Goal: Information Seeking & Learning: Learn about a topic

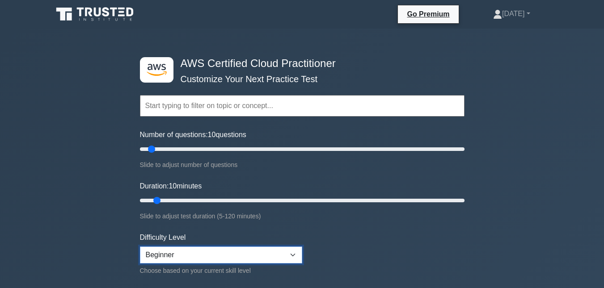
click at [294, 252] on select "Beginner Intermediate Expert" at bounding box center [221, 255] width 162 height 17
drag, startPoint x: 161, startPoint y: 201, endPoint x: 208, endPoint y: 200, distance: 46.9
type input "30"
click at [208, 200] on input "Duration: 30 minutes" at bounding box center [302, 200] width 324 height 11
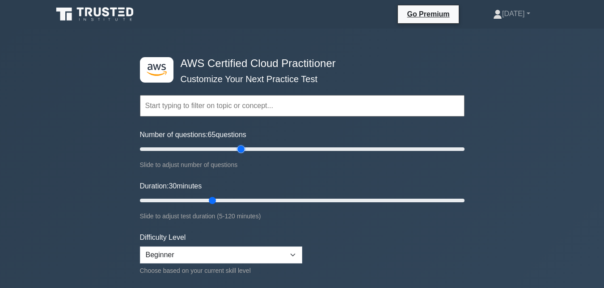
drag, startPoint x: 151, startPoint y: 146, endPoint x: 240, endPoint y: 154, distance: 89.2
type input "65"
click at [240, 154] on input "Number of questions: 65 questions" at bounding box center [302, 149] width 324 height 11
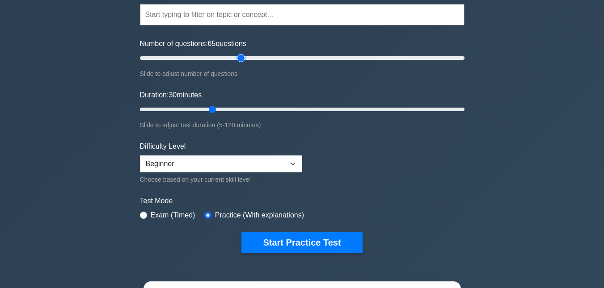
scroll to position [139, 0]
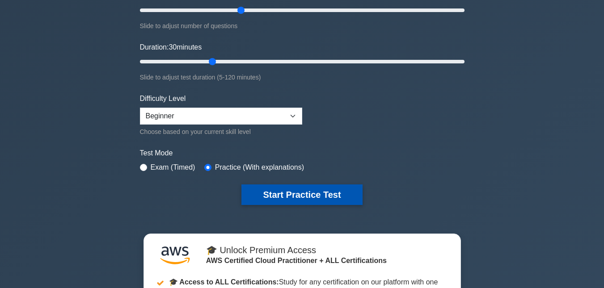
click at [265, 198] on button "Start Practice Test" at bounding box center [301, 195] width 121 height 21
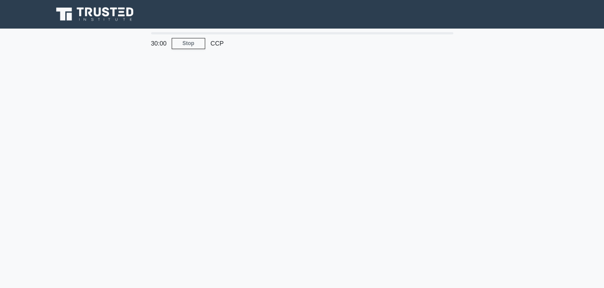
click at [143, 171] on div "30:00 Stop CCP" at bounding box center [301, 255] width 509 height 447
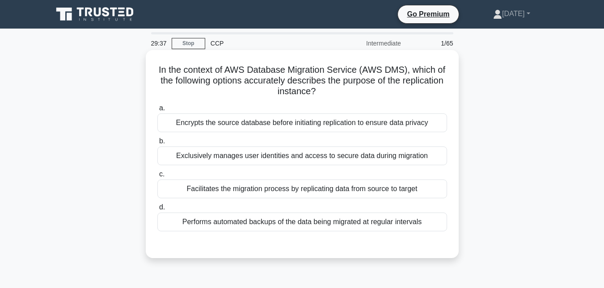
click at [272, 226] on div "Performs automated backups of the data being migrated at regular intervals" at bounding box center [302, 222] width 290 height 19
click at [157, 210] on input "d. Performs automated backups of the data being migrated at regular intervals" at bounding box center [157, 208] width 0 height 6
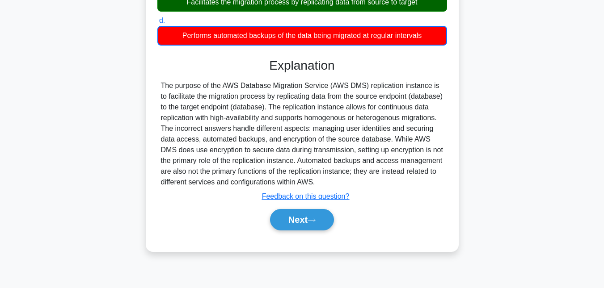
scroll to position [194, 0]
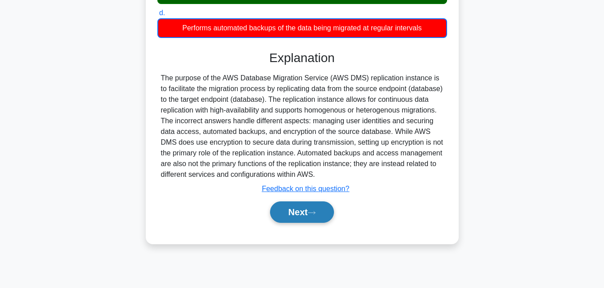
click at [301, 209] on button "Next" at bounding box center [302, 212] width 64 height 21
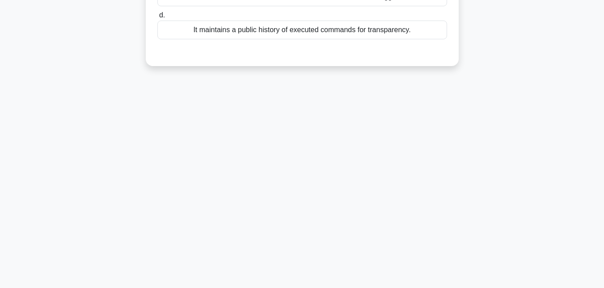
scroll to position [0, 0]
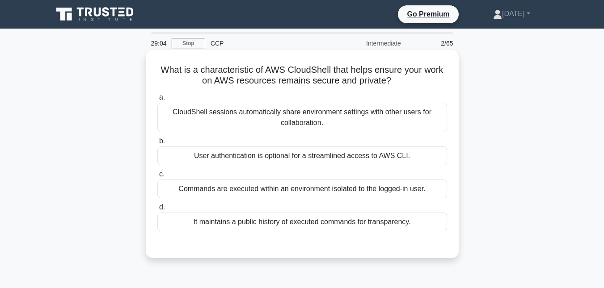
click at [256, 122] on div "CloudShell sessions automatically share environment settings with other users f…" at bounding box center [302, 117] width 290 height 29
click at [157, 101] on input "a. CloudShell sessions automatically share environment settings with other user…" at bounding box center [157, 98] width 0 height 6
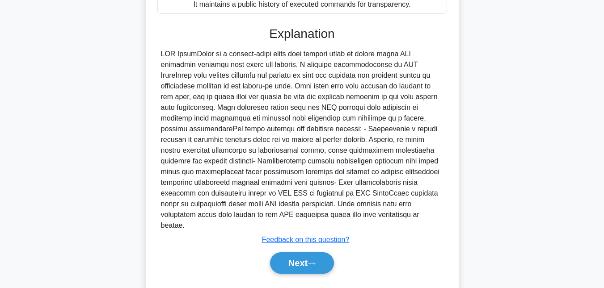
scroll to position [232, 0]
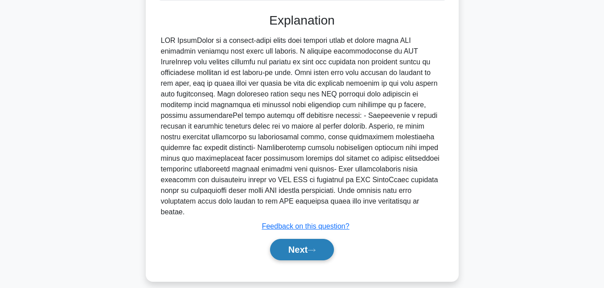
click at [297, 244] on button "Next" at bounding box center [302, 249] width 64 height 21
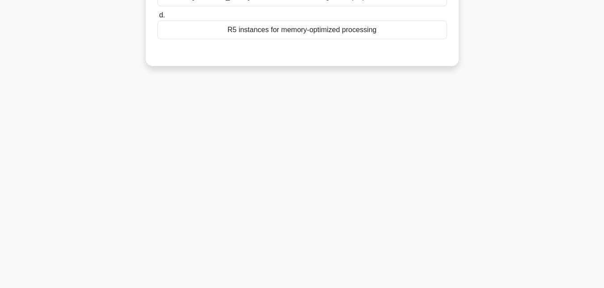
scroll to position [0, 0]
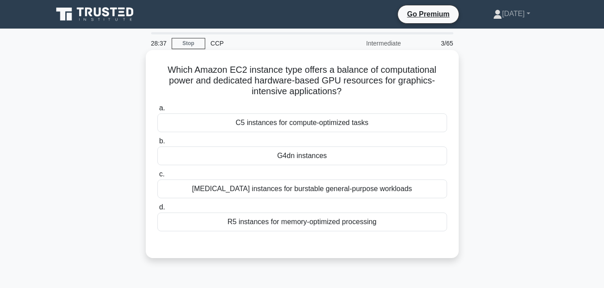
click at [296, 192] on div "[MEDICAL_DATA] instances for burstable general-purpose workloads" at bounding box center [302, 189] width 290 height 19
click at [157, 177] on input "c. [MEDICAL_DATA] instances for burstable general-purpose workloads" at bounding box center [157, 175] width 0 height 6
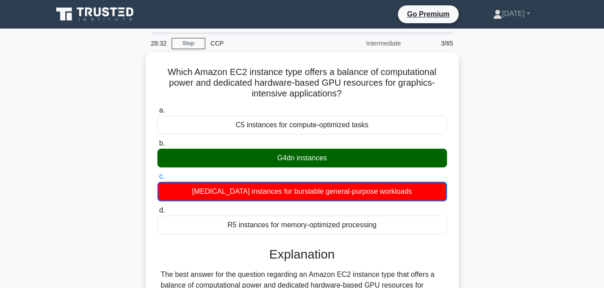
drag, startPoint x: 603, startPoint y: 56, endPoint x: 588, endPoint y: 112, distance: 57.5
click at [588, 112] on main "28:32 Stop CCP Intermediate 3/65 Which Amazon EC2 instance type offers a balanc…" at bounding box center [302, 258] width 604 height 458
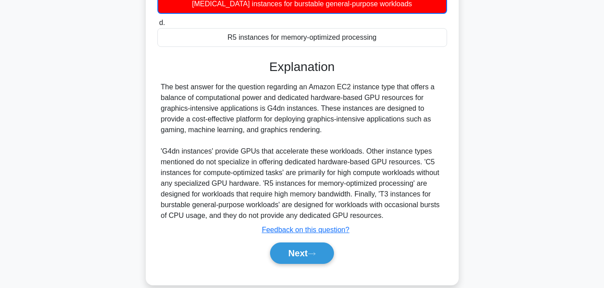
scroll to position [200, 0]
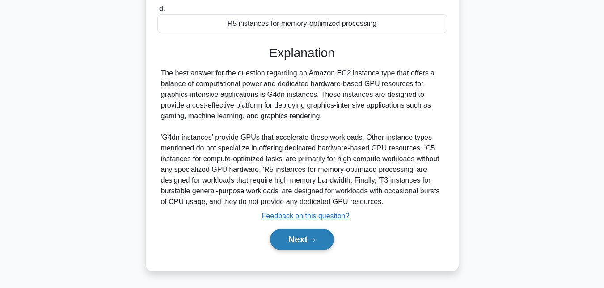
click at [306, 233] on button "Next" at bounding box center [302, 239] width 64 height 21
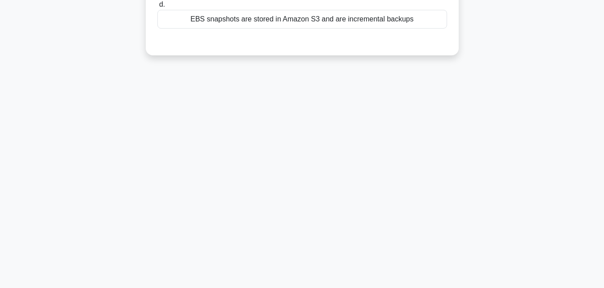
scroll to position [0, 0]
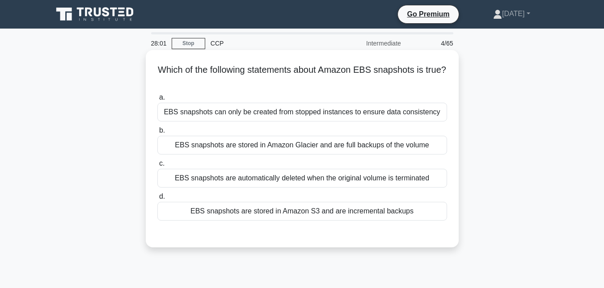
click at [261, 143] on div "EBS snapshots are stored in Amazon Glacier and are full backups of the volume" at bounding box center [302, 145] width 290 height 19
click at [157, 134] on input "b. EBS snapshots are stored in Amazon Glacier and are full backups of the volume" at bounding box center [157, 131] width 0 height 6
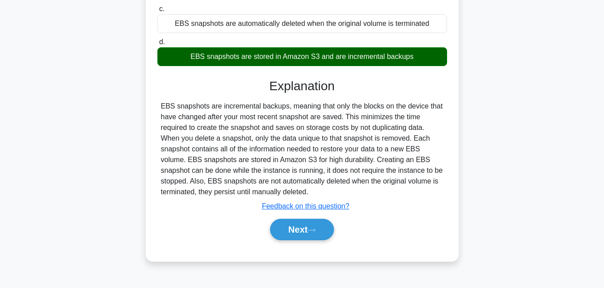
scroll to position [160, 0]
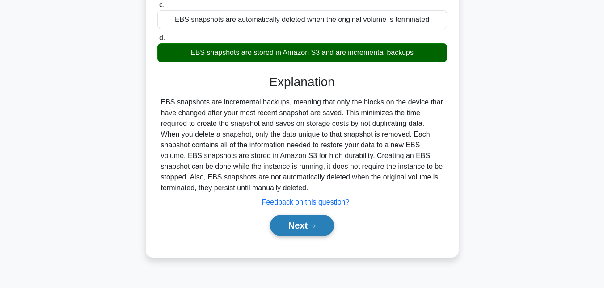
click at [299, 230] on button "Next" at bounding box center [302, 225] width 64 height 21
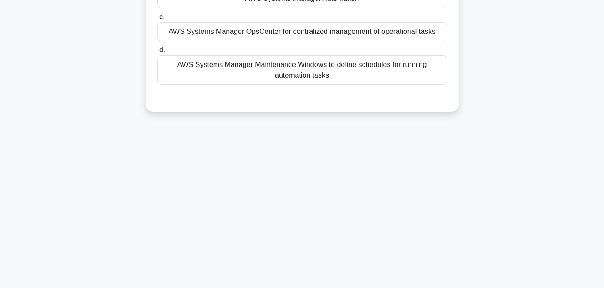
scroll to position [0, 0]
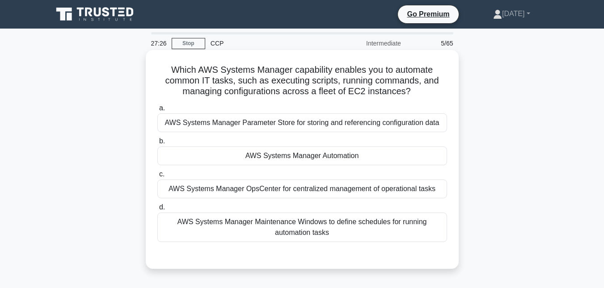
click at [272, 162] on div "AWS Systems Manager Automation" at bounding box center [302, 156] width 290 height 19
click at [157, 144] on input "b. AWS Systems Manager Automation" at bounding box center [157, 142] width 0 height 6
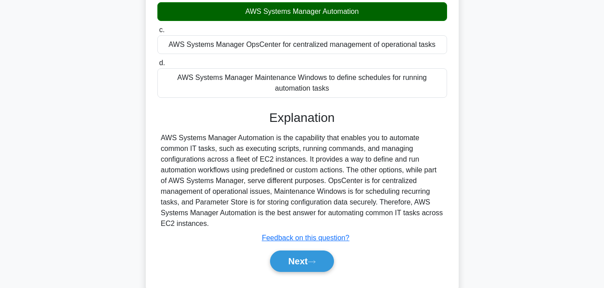
scroll to position [171, 0]
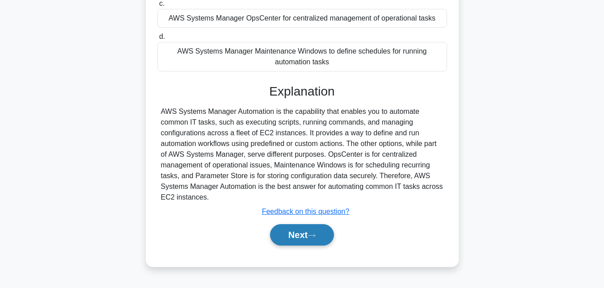
click at [296, 231] on button "Next" at bounding box center [302, 234] width 64 height 21
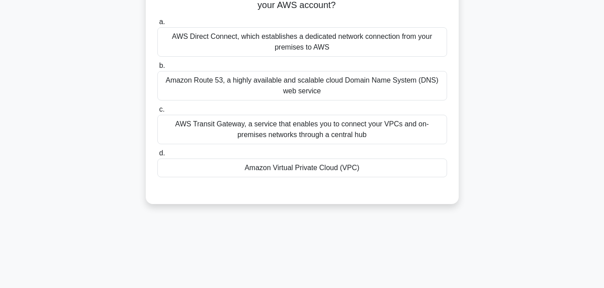
scroll to position [0, 0]
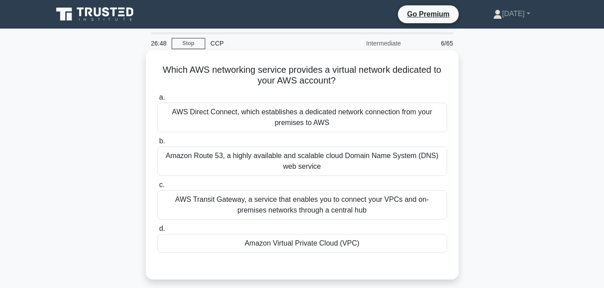
click at [202, 129] on div "AWS Direct Connect, which establishes a dedicated network connection from your …" at bounding box center [302, 117] width 290 height 29
click at [157, 101] on input "a. AWS Direct Connect, which establishes a dedicated network connection from yo…" at bounding box center [157, 98] width 0 height 6
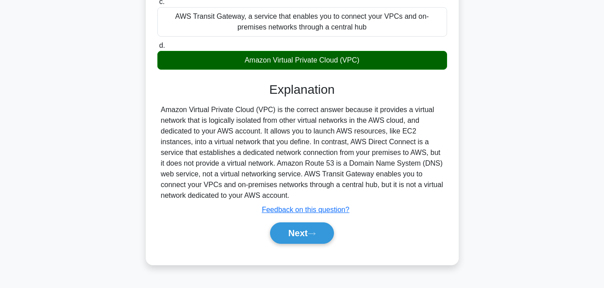
scroll to position [194, 0]
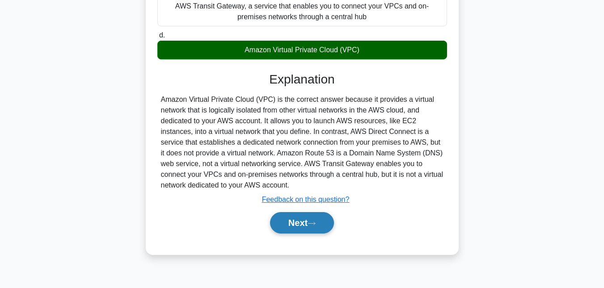
click at [307, 219] on button "Next" at bounding box center [302, 222] width 64 height 21
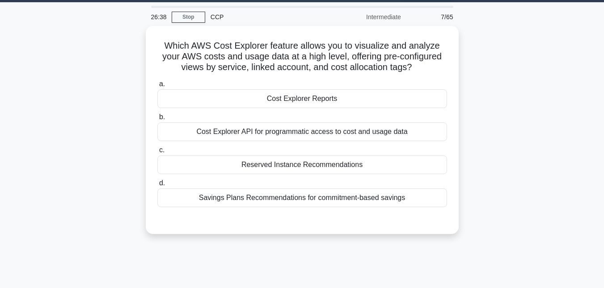
scroll to position [0, 0]
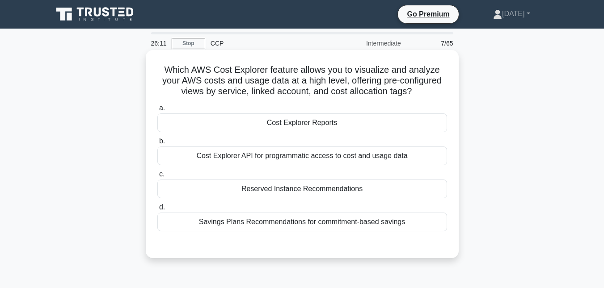
click at [307, 127] on div "Cost Explorer Reports" at bounding box center [302, 122] width 290 height 19
click at [157, 111] on input "a. Cost Explorer Reports" at bounding box center [157, 108] width 0 height 6
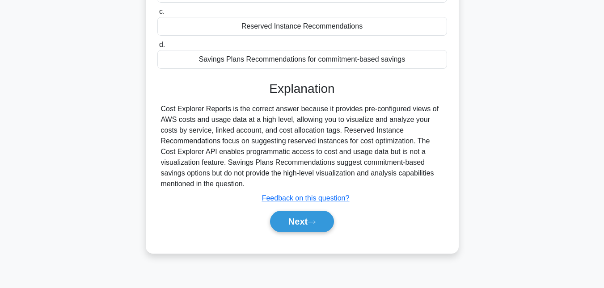
scroll to position [169, 0]
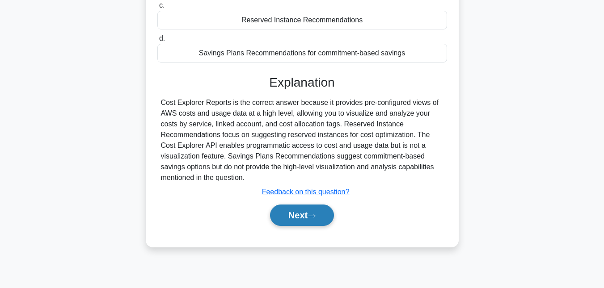
click at [306, 223] on button "Next" at bounding box center [302, 215] width 64 height 21
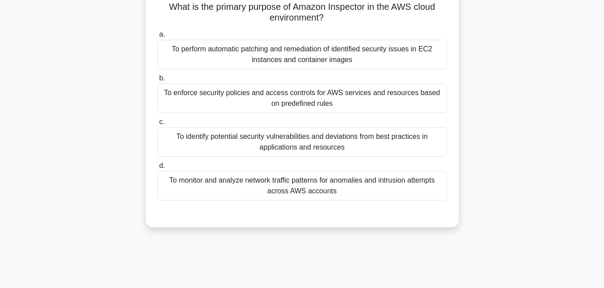
scroll to position [0, 0]
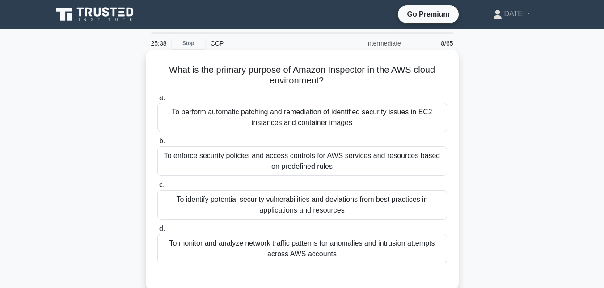
click at [347, 255] on div "To monitor and analyze network traffic patterns for anomalies and intrusion att…" at bounding box center [302, 248] width 290 height 29
click at [157, 232] on input "d. To monitor and analyze network traffic patterns for anomalies and intrusion …" at bounding box center [157, 229] width 0 height 6
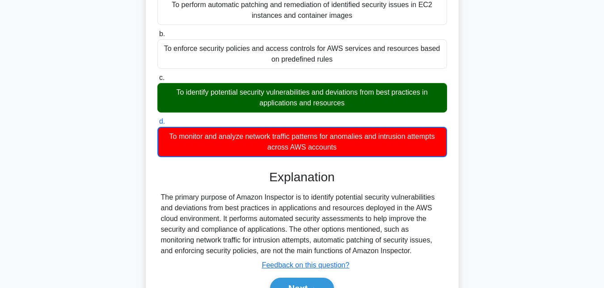
scroll to position [119, 0]
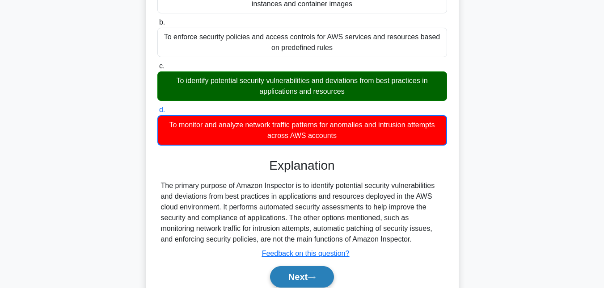
click at [314, 277] on icon at bounding box center [311, 277] width 8 height 5
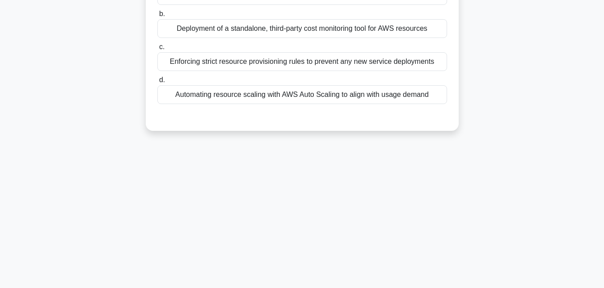
scroll to position [0, 0]
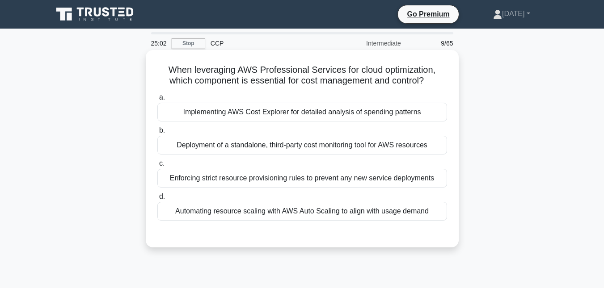
click at [203, 110] on div "Implementing AWS Cost Explorer for detailed analysis of spending patterns" at bounding box center [302, 112] width 290 height 19
click at [157, 101] on input "a. Implementing AWS Cost Explorer for detailed analysis of spending patterns" at bounding box center [157, 98] width 0 height 6
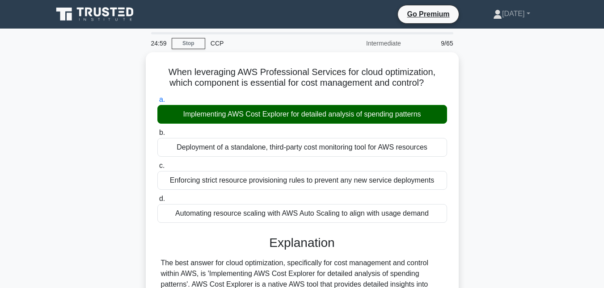
scroll to position [210, 0]
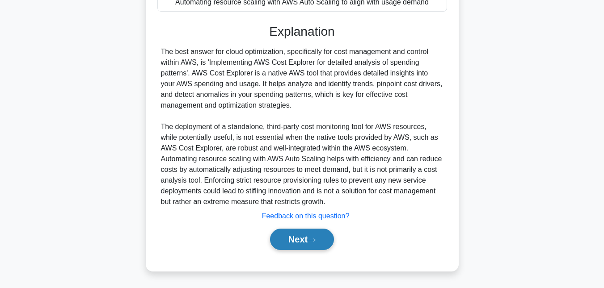
click at [298, 237] on button "Next" at bounding box center [302, 239] width 64 height 21
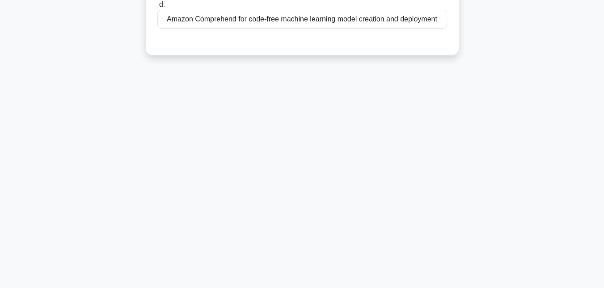
scroll to position [0, 0]
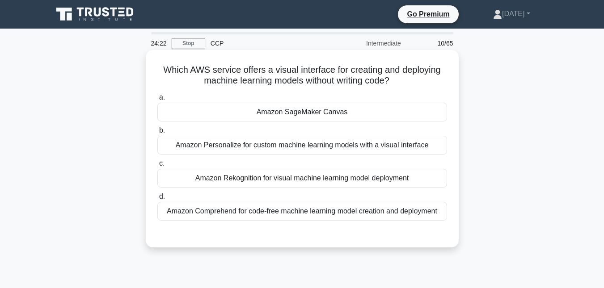
click at [215, 213] on div "Amazon Comprehend for code-free machine learning model creation and deployment" at bounding box center [302, 211] width 290 height 19
click at [157, 200] on input "d. Amazon Comprehend for code-free machine learning model creation and deployme…" at bounding box center [157, 197] width 0 height 6
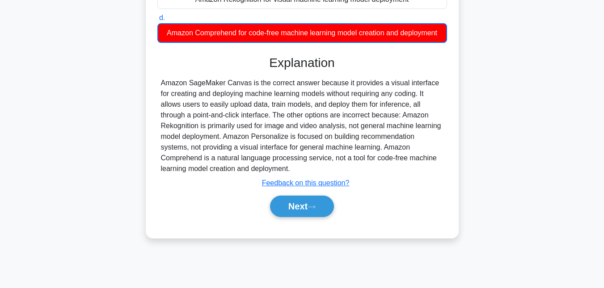
scroll to position [194, 0]
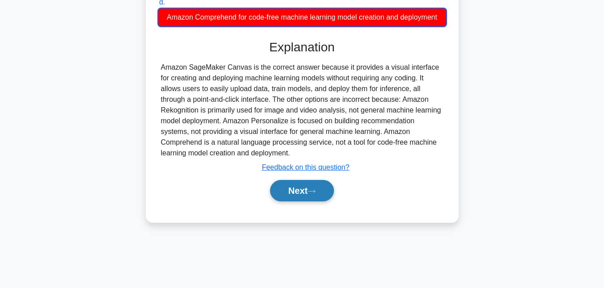
click at [290, 193] on button "Next" at bounding box center [302, 190] width 64 height 21
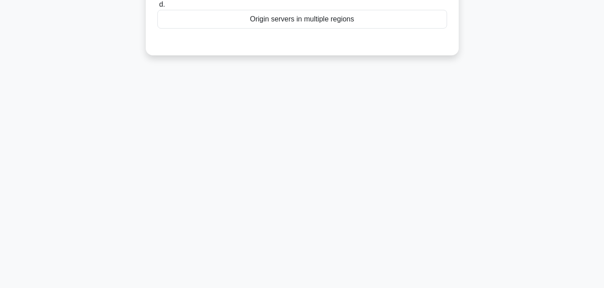
scroll to position [0, 0]
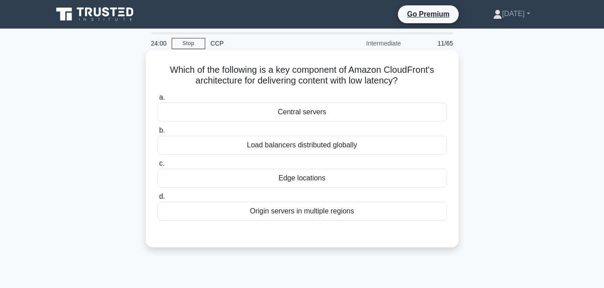
click at [297, 179] on div "Edge locations" at bounding box center [302, 178] width 290 height 19
click at [157, 167] on input "c. Edge locations" at bounding box center [157, 164] width 0 height 6
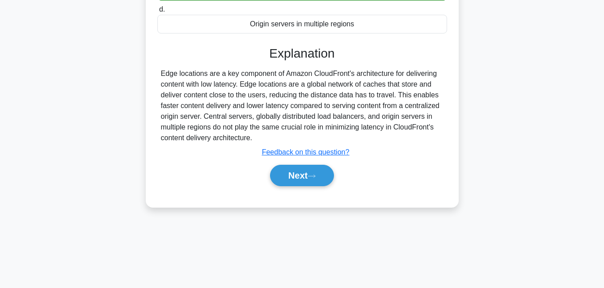
scroll to position [194, 0]
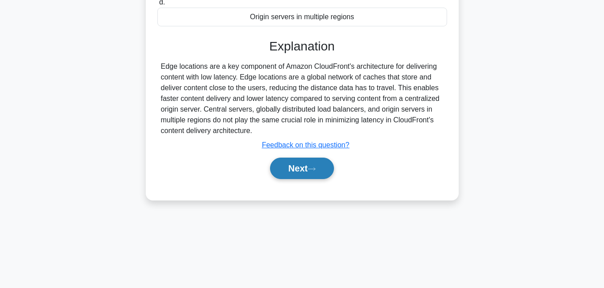
click at [294, 167] on button "Next" at bounding box center [302, 168] width 64 height 21
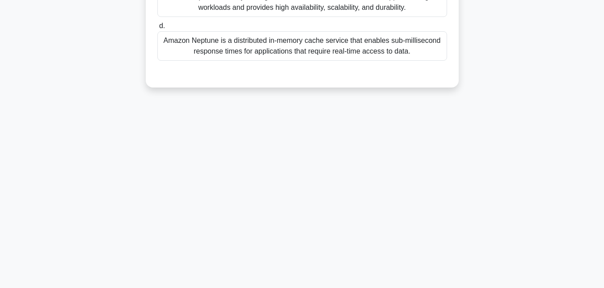
scroll to position [0, 0]
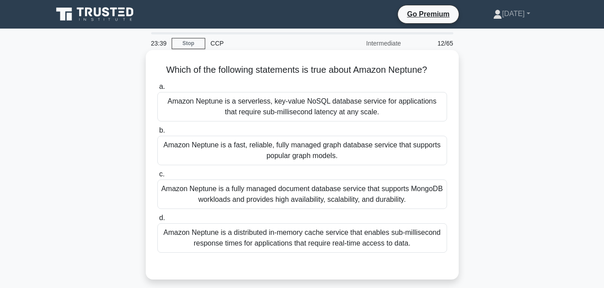
click at [265, 138] on div "Amazon Neptune is a fast, reliable, fully managed graph database service that s…" at bounding box center [302, 150] width 290 height 29
click at [157, 134] on input "b. Amazon Neptune is a fast, reliable, fully managed graph database service tha…" at bounding box center [157, 131] width 0 height 6
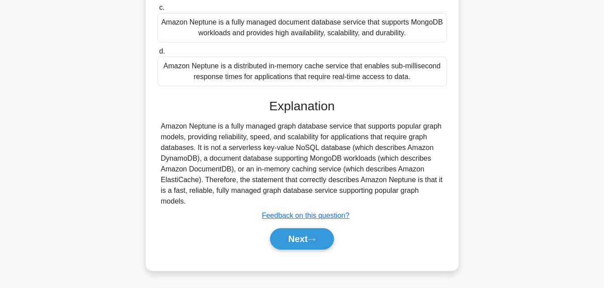
scroll to position [194, 0]
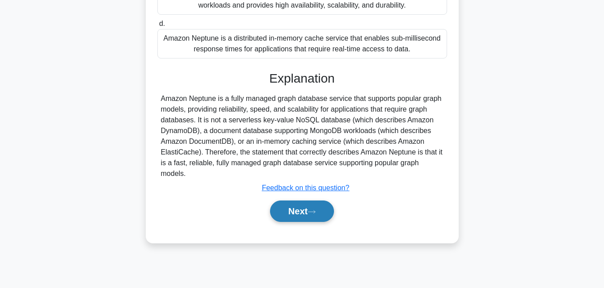
click at [298, 206] on button "Next" at bounding box center [302, 211] width 64 height 21
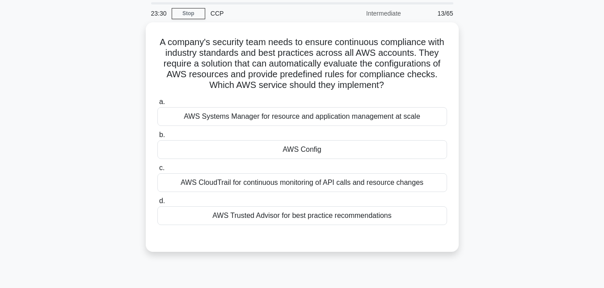
scroll to position [21, 0]
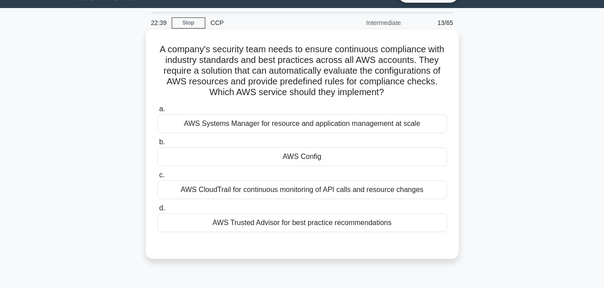
click at [215, 226] on div "AWS Trusted Advisor for best practice recommendations" at bounding box center [302, 223] width 290 height 19
click at [157, 211] on input "d. AWS Trusted Advisor for best practice recommendations" at bounding box center [157, 209] width 0 height 6
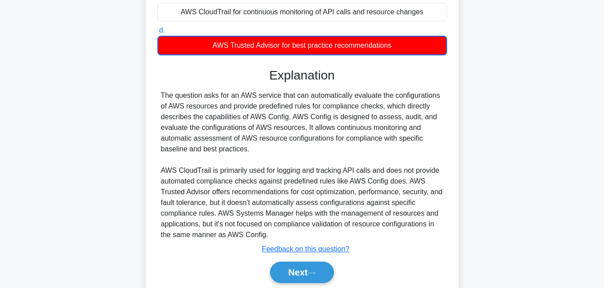
scroll to position [232, 0]
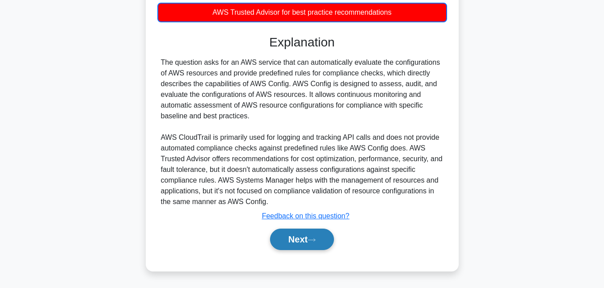
click at [297, 248] on button "Next" at bounding box center [302, 239] width 64 height 21
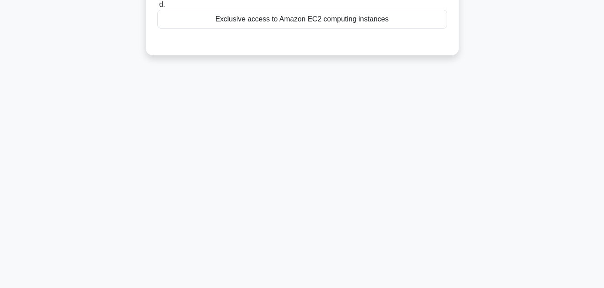
scroll to position [0, 0]
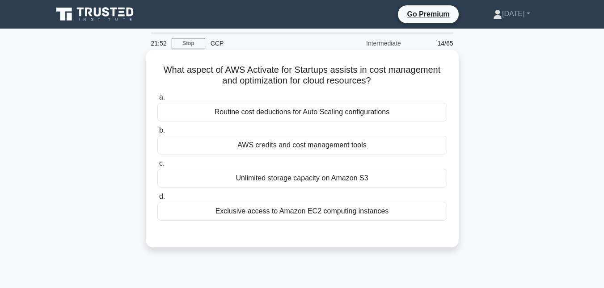
click at [279, 145] on div "AWS credits and cost management tools" at bounding box center [302, 145] width 290 height 19
click at [157, 134] on input "b. AWS credits and cost management tools" at bounding box center [157, 131] width 0 height 6
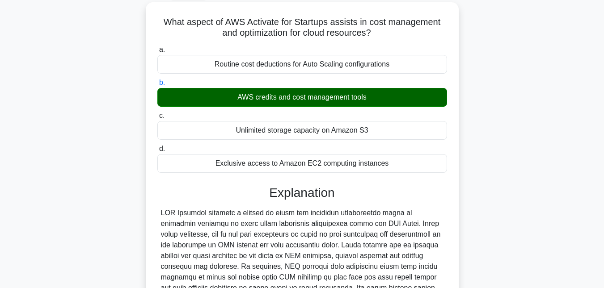
scroll to position [210, 0]
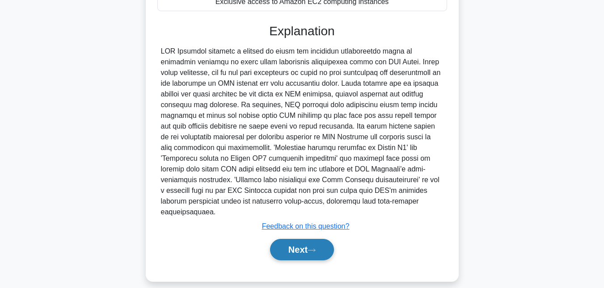
click at [315, 248] on icon at bounding box center [311, 250] width 8 height 5
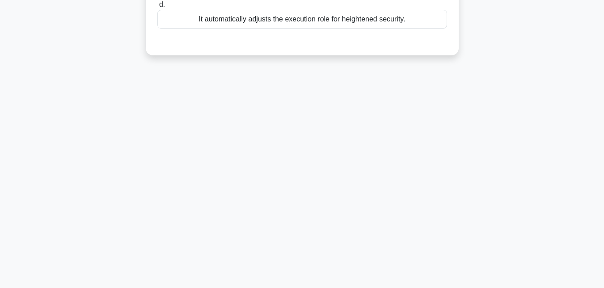
scroll to position [0, 0]
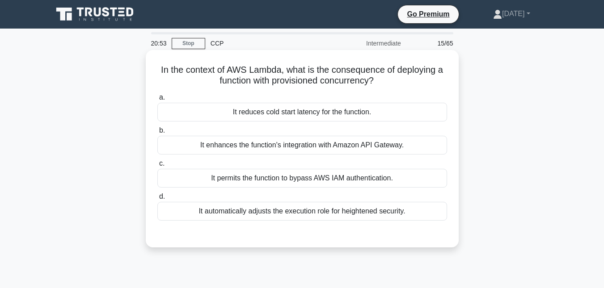
click at [253, 110] on div "It reduces cold start latency for the function." at bounding box center [302, 112] width 290 height 19
click at [157, 101] on input "a. It reduces cold start latency for the function." at bounding box center [157, 98] width 0 height 6
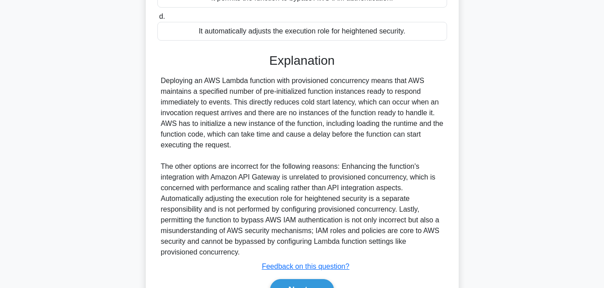
scroll to position [231, 0]
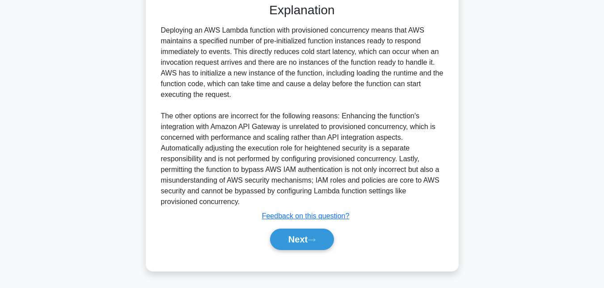
click at [312, 255] on div "a. It reduces cold start latency for the function. b. It enhances the function'…" at bounding box center [301, 60] width 291 height 401
click at [304, 244] on button "Next" at bounding box center [302, 239] width 64 height 21
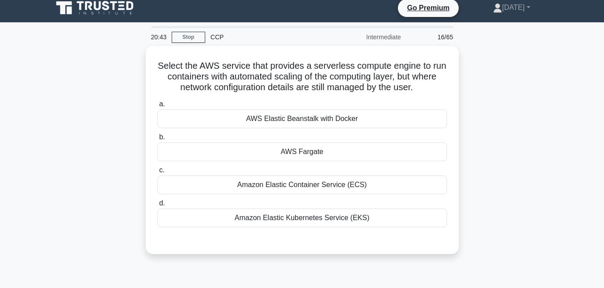
scroll to position [2, 0]
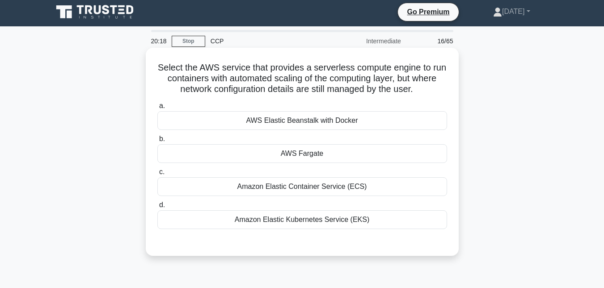
click at [291, 223] on div "Amazon Elastic Kubernetes Service (EKS)" at bounding box center [302, 219] width 290 height 19
click at [157, 208] on input "d. Amazon Elastic Kubernetes Service (EKS)" at bounding box center [157, 205] width 0 height 6
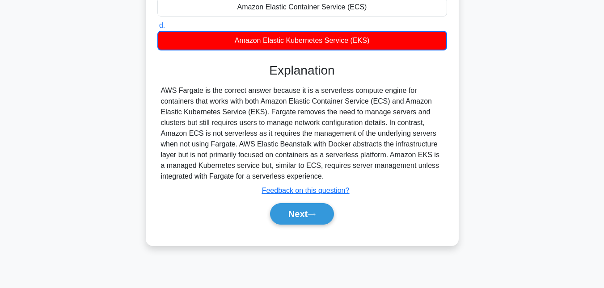
scroll to position [194, 0]
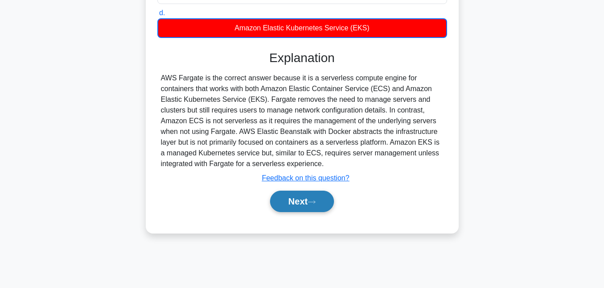
click at [292, 205] on button "Next" at bounding box center [302, 201] width 64 height 21
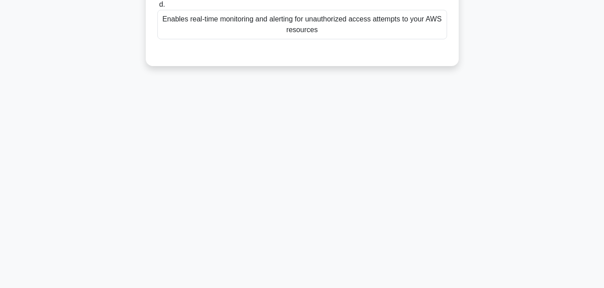
scroll to position [0, 0]
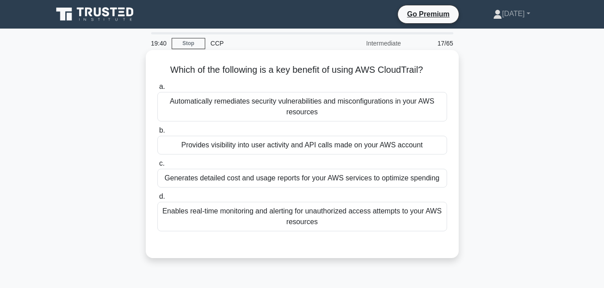
click at [221, 219] on div "Enables real-time monitoring and alerting for unauthorized access attempts to y…" at bounding box center [302, 216] width 290 height 29
click at [157, 200] on input "d. Enables real-time monitoring and alerting for unauthorized access attempts t…" at bounding box center [157, 197] width 0 height 6
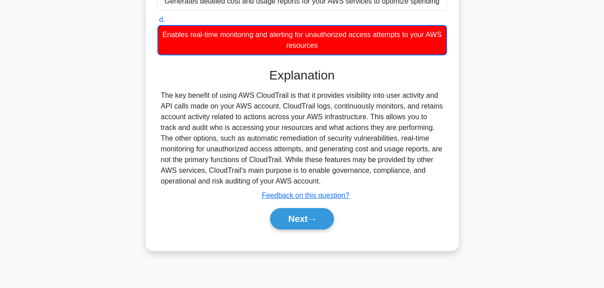
scroll to position [194, 0]
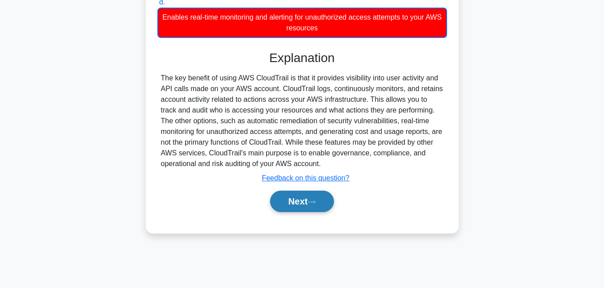
click at [284, 203] on button "Next" at bounding box center [302, 201] width 64 height 21
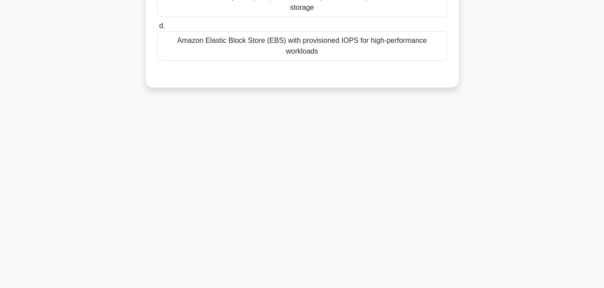
scroll to position [0, 0]
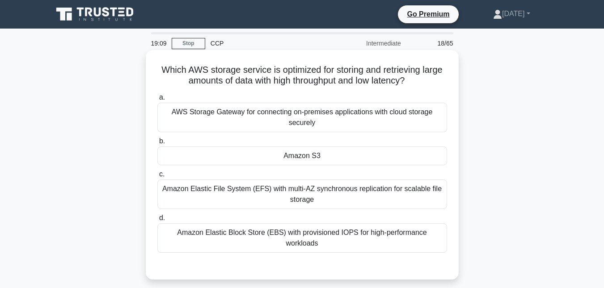
click at [253, 236] on div "Amazon Elastic Block Store (EBS) with provisioned IOPS for high-performance wor…" at bounding box center [302, 237] width 290 height 29
click at [157, 221] on input "d. Amazon Elastic Block Store (EBS) with provisioned IOPS for high-performance …" at bounding box center [157, 218] width 0 height 6
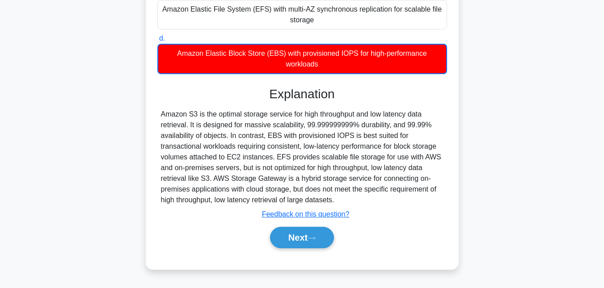
scroll to position [194, 0]
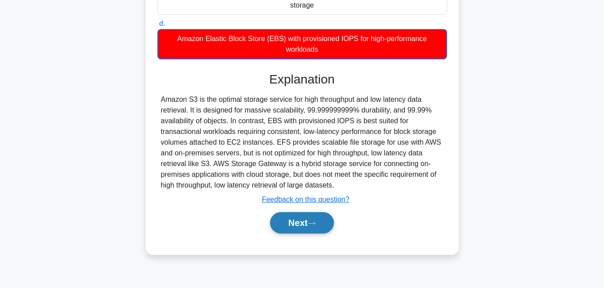
click at [280, 230] on button "Next" at bounding box center [302, 222] width 64 height 21
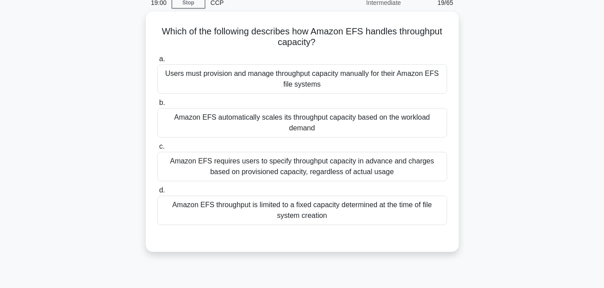
scroll to position [0, 0]
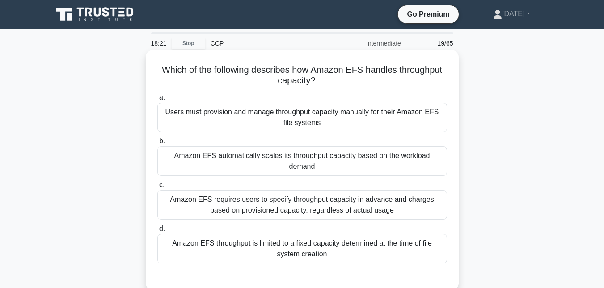
click at [222, 162] on div "Amazon EFS automatically scales its throughput capacity based on the workload d…" at bounding box center [302, 161] width 290 height 29
click at [157, 144] on input "b. Amazon EFS automatically scales its throughput capacity based on the workloa…" at bounding box center [157, 142] width 0 height 6
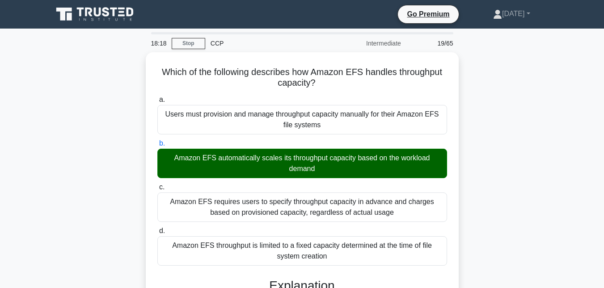
scroll to position [220, 0]
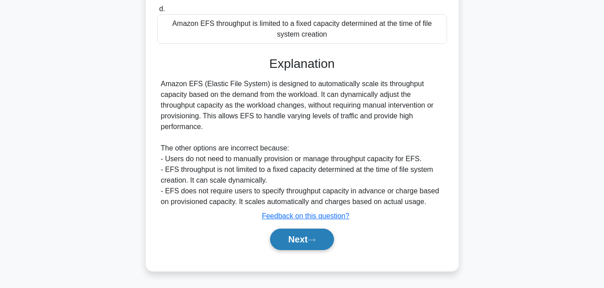
click at [316, 244] on button "Next" at bounding box center [302, 239] width 64 height 21
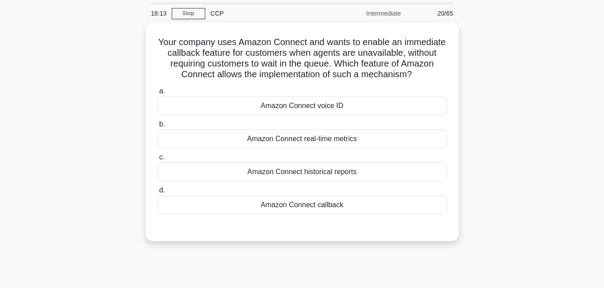
scroll to position [0, 0]
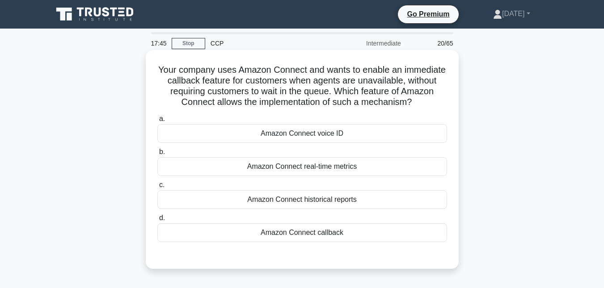
click at [272, 134] on div "Amazon Connect voice ID" at bounding box center [302, 133] width 290 height 19
click at [157, 122] on input "a. Amazon Connect voice ID" at bounding box center [157, 119] width 0 height 6
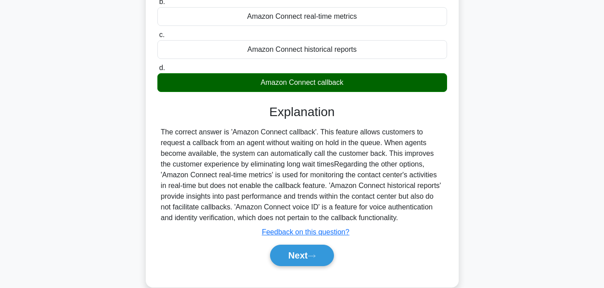
scroll to position [154, 0]
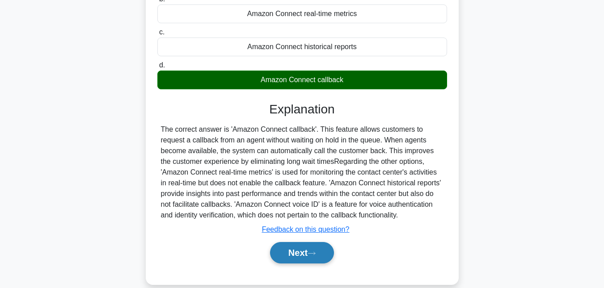
click at [295, 248] on button "Next" at bounding box center [302, 252] width 64 height 21
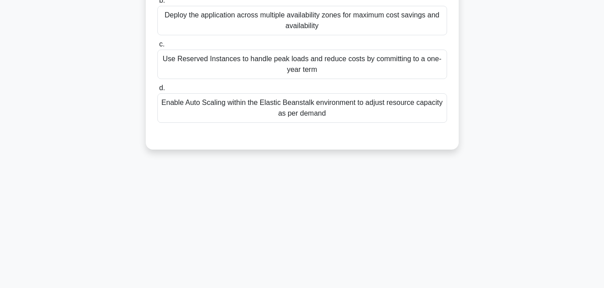
scroll to position [0, 0]
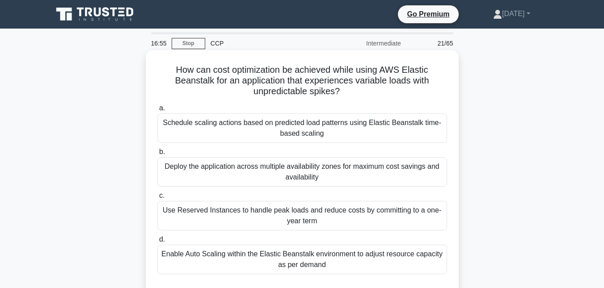
click at [257, 264] on div "Enable Auto Scaling within the Elastic Beanstalk environment to adjust resource…" at bounding box center [302, 259] width 290 height 29
click at [157, 243] on input "d. Enable Auto Scaling within the Elastic Beanstalk environment to adjust resou…" at bounding box center [157, 240] width 0 height 6
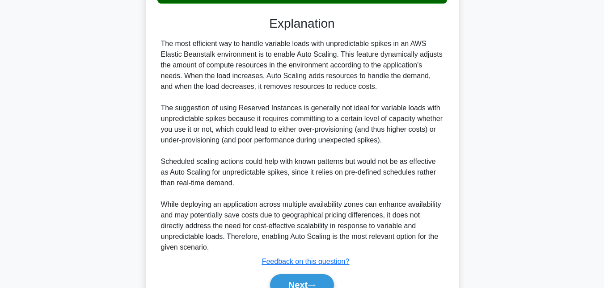
scroll to position [317, 0]
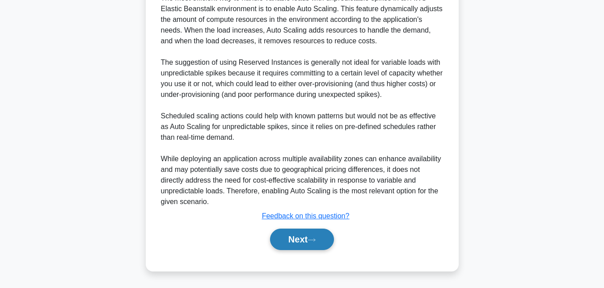
click at [294, 244] on button "Next" at bounding box center [302, 239] width 64 height 21
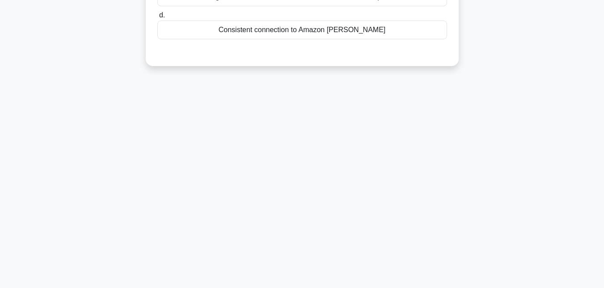
scroll to position [0, 0]
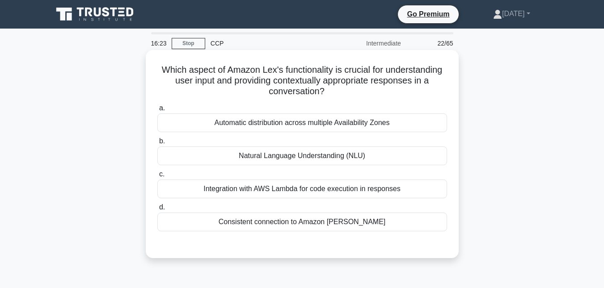
click at [209, 190] on div "Integration with AWS Lambda for code execution in responses" at bounding box center [302, 189] width 290 height 19
click at [157, 177] on input "c. Integration with AWS Lambda for code execution in responses" at bounding box center [157, 175] width 0 height 6
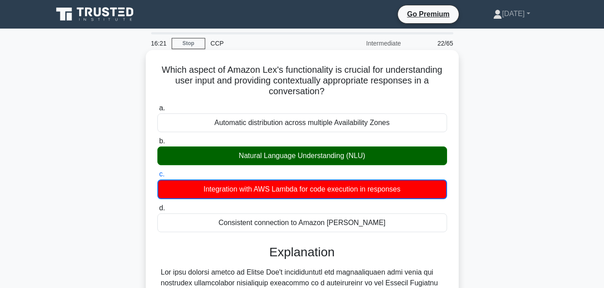
click at [227, 153] on div "Natural Language Understanding (NLU)" at bounding box center [302, 156] width 290 height 19
click at [157, 144] on input "b. Natural Language Understanding (NLU)" at bounding box center [157, 142] width 0 height 6
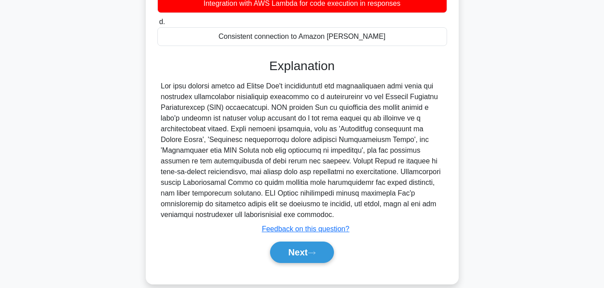
scroll to position [199, 0]
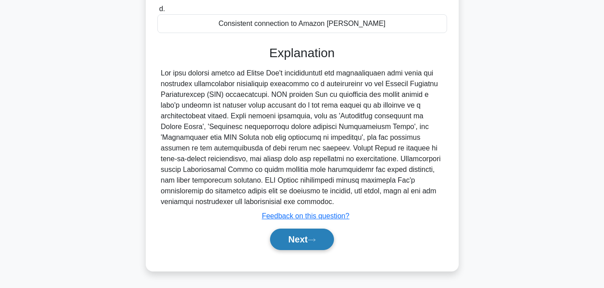
click at [292, 229] on button "Next" at bounding box center [302, 239] width 64 height 21
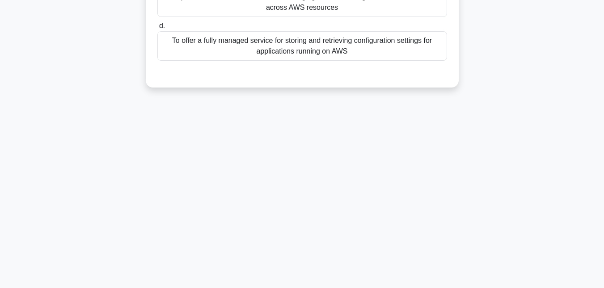
scroll to position [0, 0]
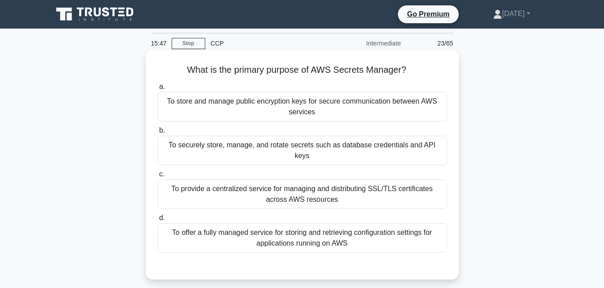
click at [284, 150] on div "To securely store, manage, and rotate secrets such as database credentials and …" at bounding box center [302, 150] width 290 height 29
click at [157, 134] on input "b. To securely store, manage, and rotate secrets such as database credentials a…" at bounding box center [157, 131] width 0 height 6
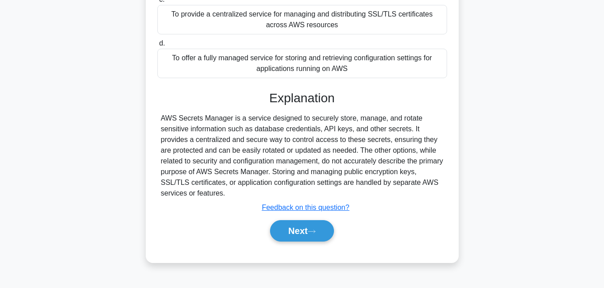
scroll to position [178, 0]
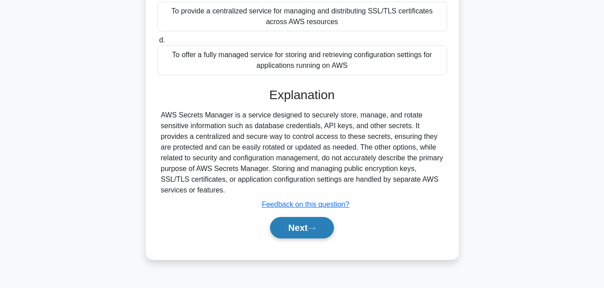
click at [285, 225] on button "Next" at bounding box center [302, 227] width 64 height 21
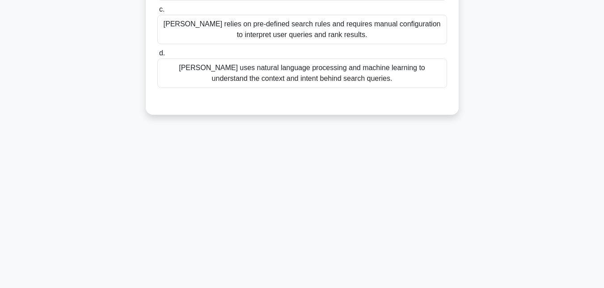
scroll to position [0, 0]
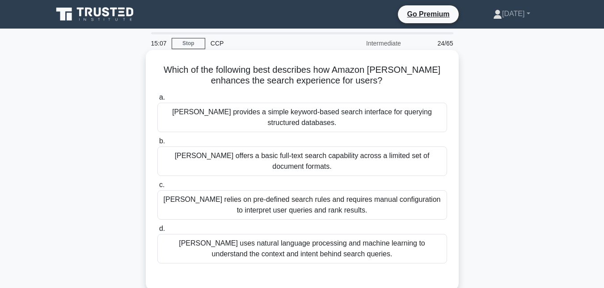
click at [296, 243] on div "[PERSON_NAME] uses natural language processing and machine learning to understa…" at bounding box center [302, 248] width 290 height 29
click at [157, 232] on input "d. [PERSON_NAME] uses natural language processing and machine learning to under…" at bounding box center [157, 229] width 0 height 6
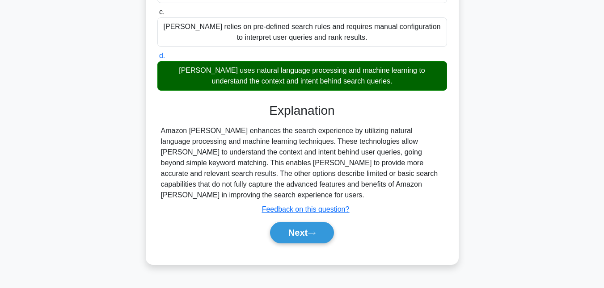
scroll to position [178, 0]
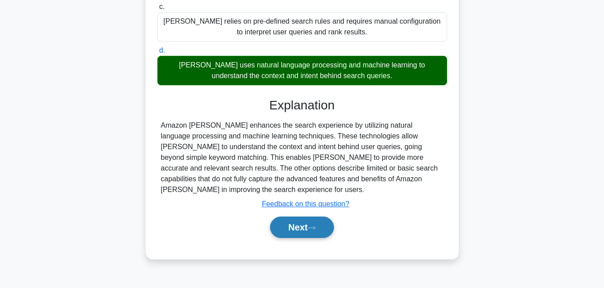
click at [302, 217] on button "Next" at bounding box center [302, 227] width 64 height 21
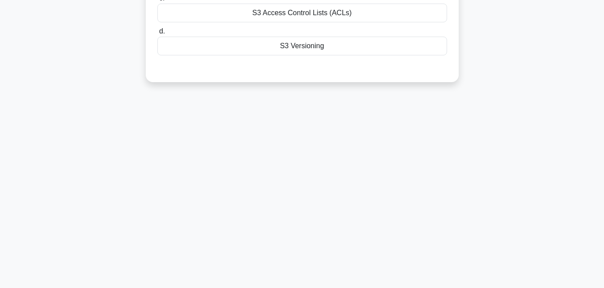
scroll to position [0, 0]
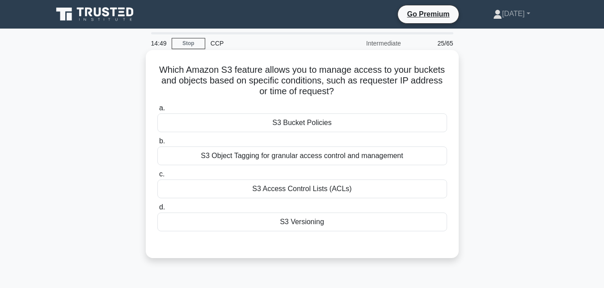
click at [299, 123] on div "S3 Bucket Policies" at bounding box center [302, 122] width 290 height 19
click at [157, 111] on input "a. S3 Bucket Policies" at bounding box center [157, 108] width 0 height 6
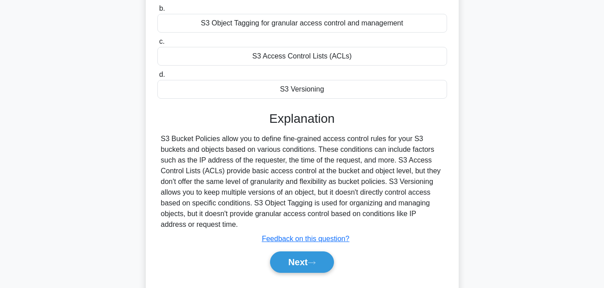
scroll to position [194, 0]
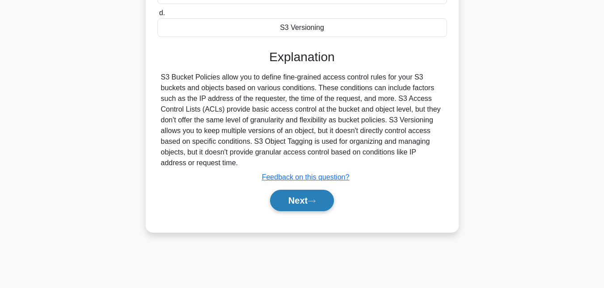
click at [300, 202] on button "Next" at bounding box center [302, 200] width 64 height 21
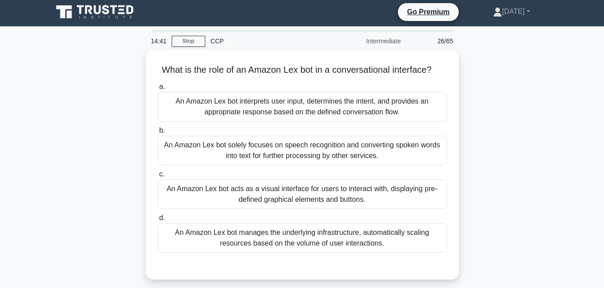
scroll to position [0, 0]
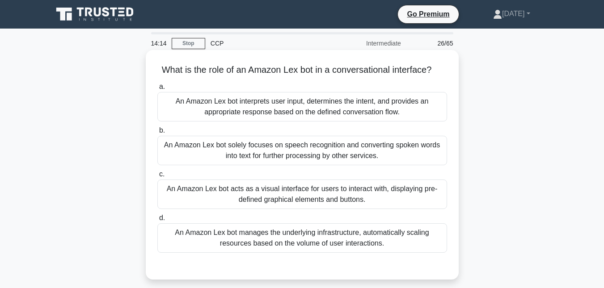
click at [238, 110] on div "An Amazon Lex bot interprets user input, determines the intent, and provides an…" at bounding box center [302, 106] width 290 height 29
click at [157, 90] on input "a. An Amazon Lex bot interprets user input, determines the intent, and provides…" at bounding box center [157, 87] width 0 height 6
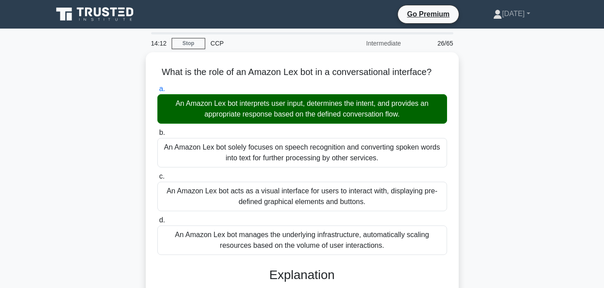
scroll to position [210, 0]
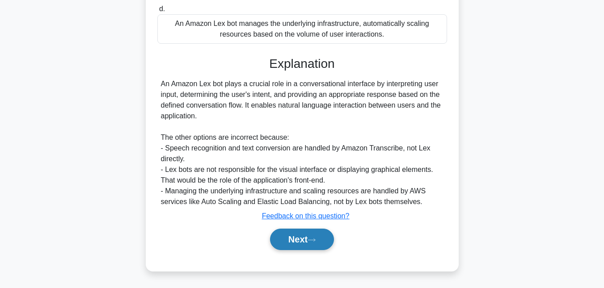
click at [286, 250] on button "Next" at bounding box center [302, 239] width 64 height 21
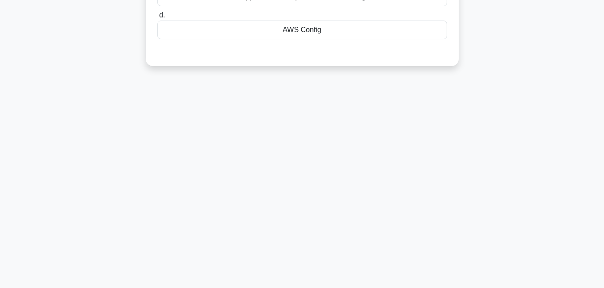
scroll to position [0, 0]
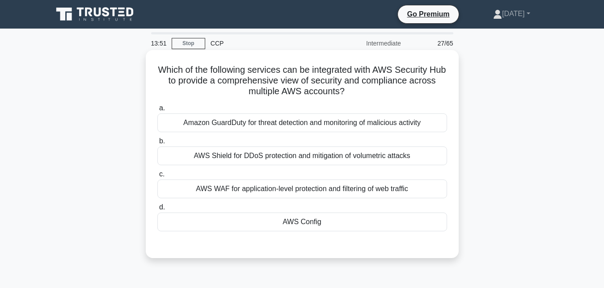
click at [232, 221] on div "AWS Config" at bounding box center [302, 222] width 290 height 19
click at [157, 210] on input "d. AWS Config" at bounding box center [157, 208] width 0 height 6
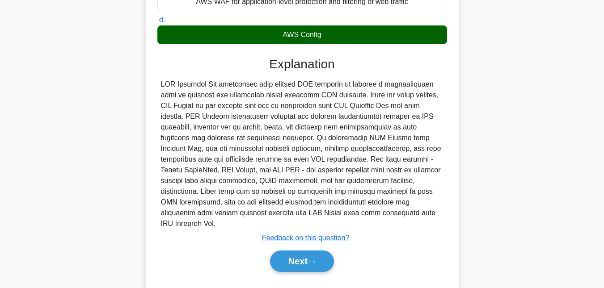
scroll to position [193, 0]
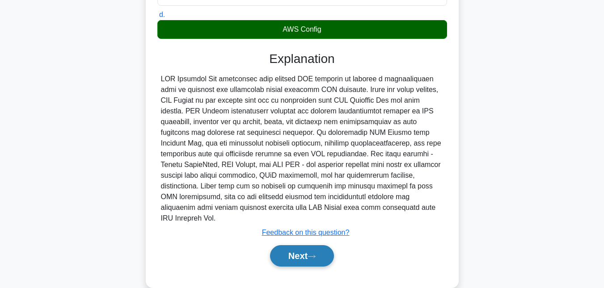
click at [309, 249] on button "Next" at bounding box center [302, 255] width 64 height 21
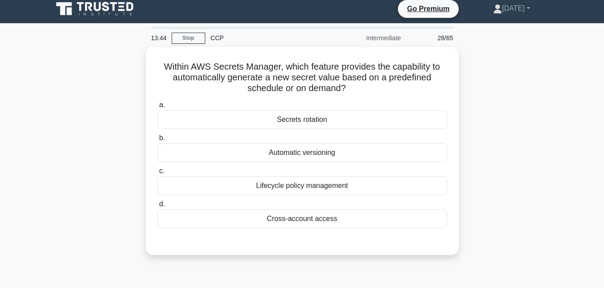
scroll to position [0, 0]
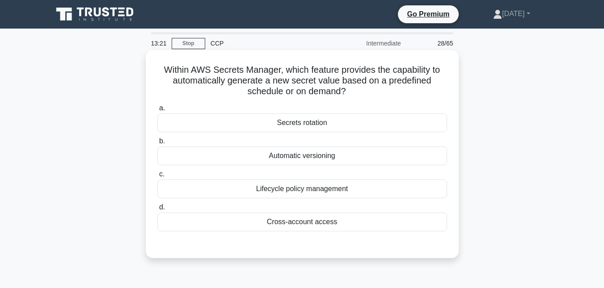
click at [289, 119] on div "Secrets rotation" at bounding box center [302, 122] width 290 height 19
click at [157, 111] on input "a. Secrets rotation" at bounding box center [157, 108] width 0 height 6
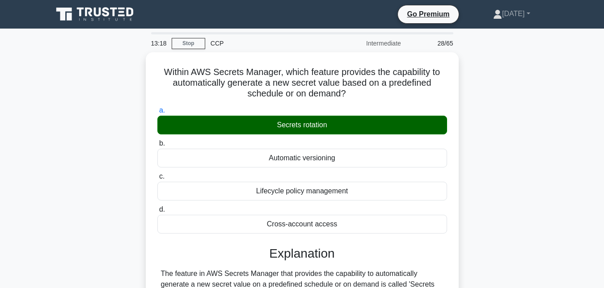
drag, startPoint x: 602, startPoint y: 91, endPoint x: 610, endPoint y: 92, distance: 7.7
click at [603, 92] on html "Go Premium [DATE]" at bounding box center [302, 270] width 604 height 540
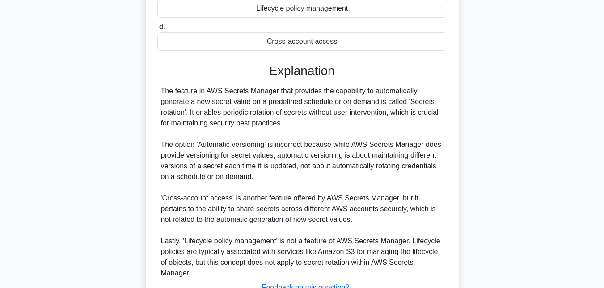
scroll to position [242, 0]
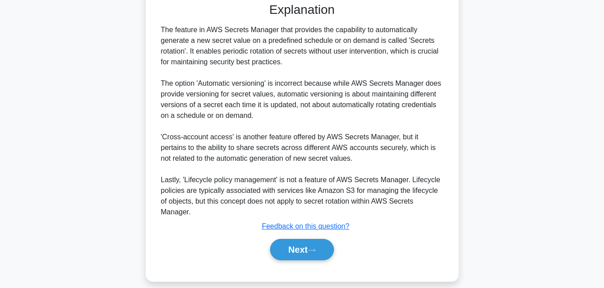
click at [321, 252] on div "Next" at bounding box center [302, 249] width 290 height 29
click at [314, 248] on icon at bounding box center [311, 250] width 8 height 5
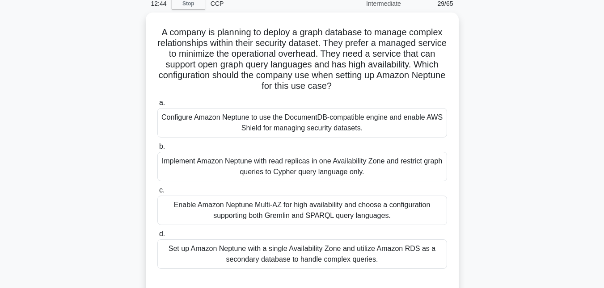
scroll to position [39, 0]
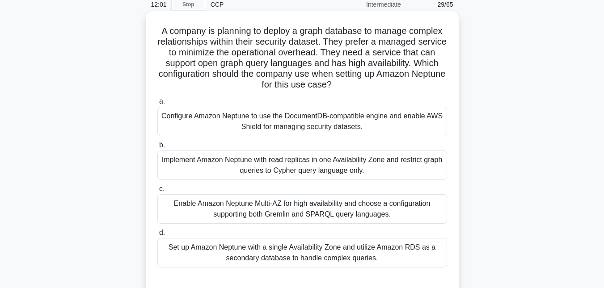
click at [259, 161] on div "Implement Amazon Neptune with read replicas in one Availability Zone and restri…" at bounding box center [302, 165] width 290 height 29
click at [157, 148] on input "b. Implement Amazon Neptune with read replicas in one Availability Zone and res…" at bounding box center [157, 146] width 0 height 6
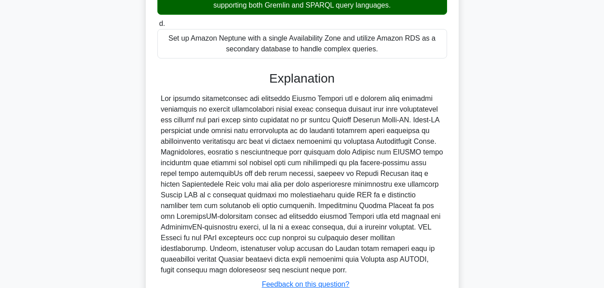
scroll to position [318, 0]
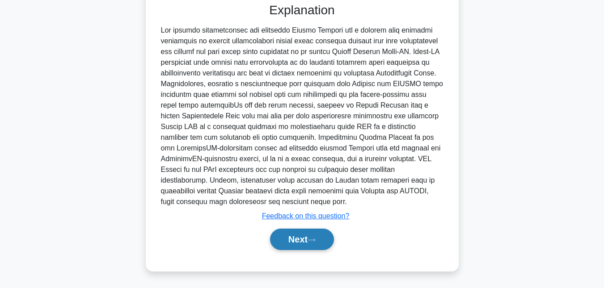
click at [285, 237] on button "Next" at bounding box center [302, 239] width 64 height 21
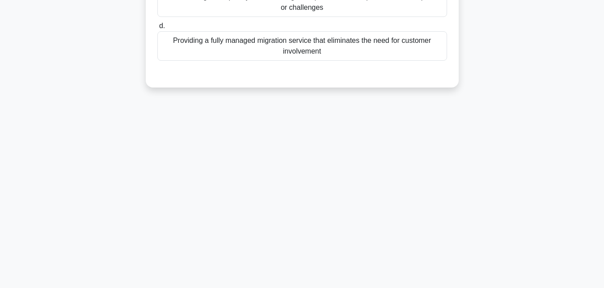
scroll to position [0, 0]
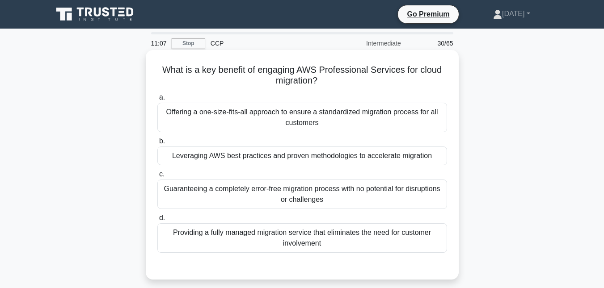
click at [234, 161] on div "Leveraging AWS best practices and proven methodologies to accelerate migration" at bounding box center [302, 156] width 290 height 19
click at [157, 144] on input "b. Leveraging AWS best practices and proven methodologies to accelerate migrati…" at bounding box center [157, 142] width 0 height 6
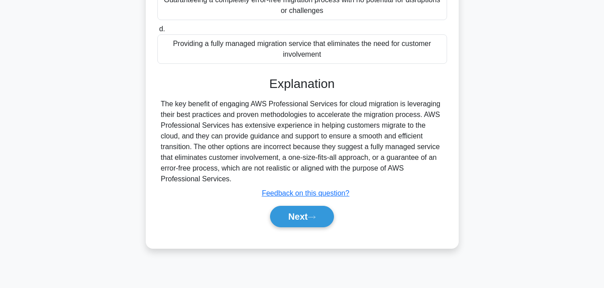
scroll to position [194, 0]
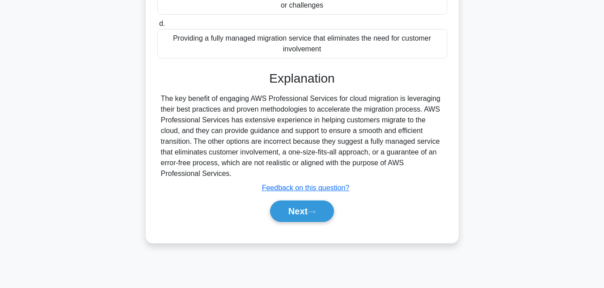
click at [264, 204] on div "Next" at bounding box center [302, 211] width 293 height 21
click at [288, 206] on button "Next" at bounding box center [302, 211] width 64 height 21
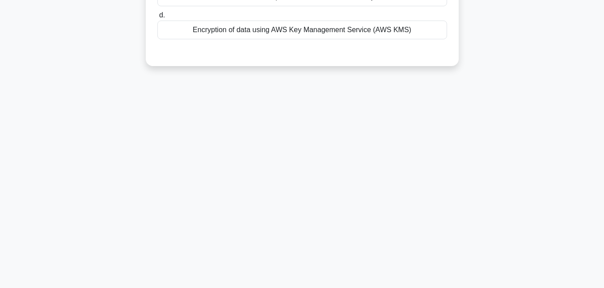
scroll to position [0, 0]
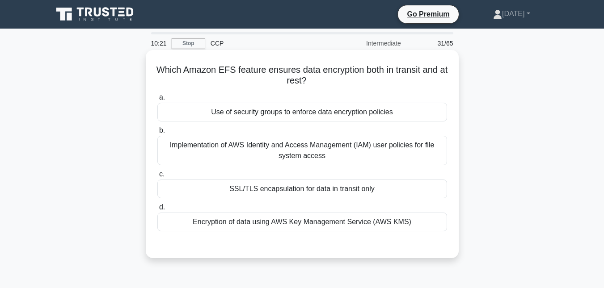
click at [207, 116] on div "Use of security groups to enforce data encryption policies" at bounding box center [302, 112] width 290 height 19
click at [157, 101] on input "a. Use of security groups to enforce data encryption policies" at bounding box center [157, 98] width 0 height 6
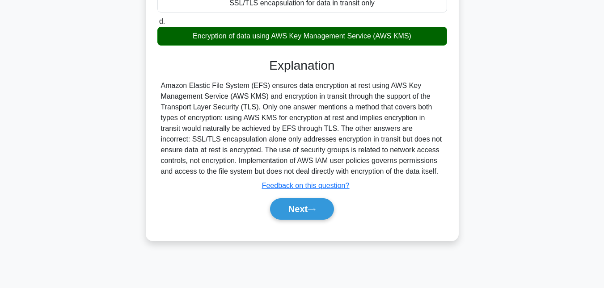
scroll to position [188, 0]
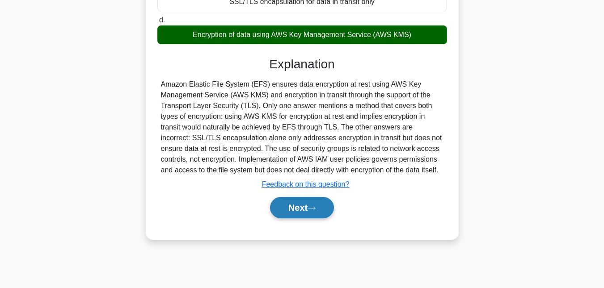
click at [290, 207] on button "Next" at bounding box center [302, 207] width 64 height 21
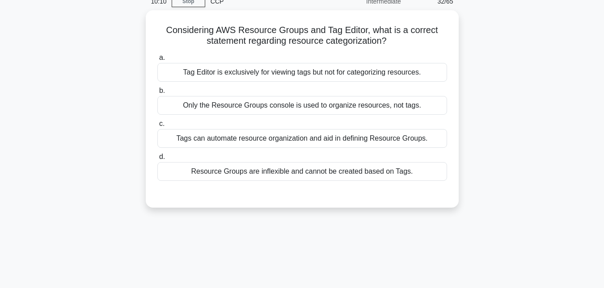
scroll to position [21, 0]
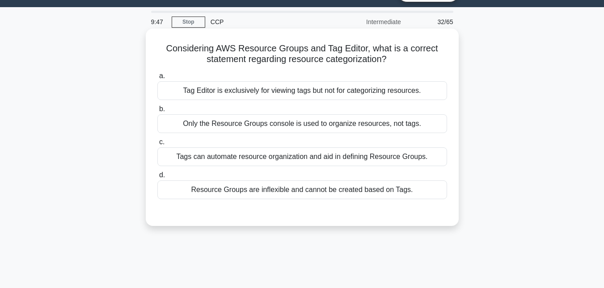
click at [289, 148] on div "Tags can automate resource organization and aid in defining Resource Groups." at bounding box center [302, 156] width 290 height 19
click at [157, 145] on input "c. Tags can automate resource organization and aid in defining Resource Groups." at bounding box center [157, 142] width 0 height 6
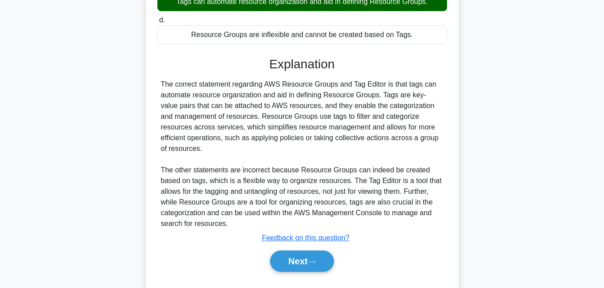
scroll to position [199, 0]
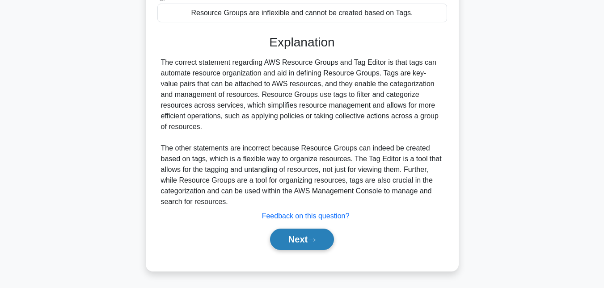
click at [300, 243] on button "Next" at bounding box center [302, 239] width 64 height 21
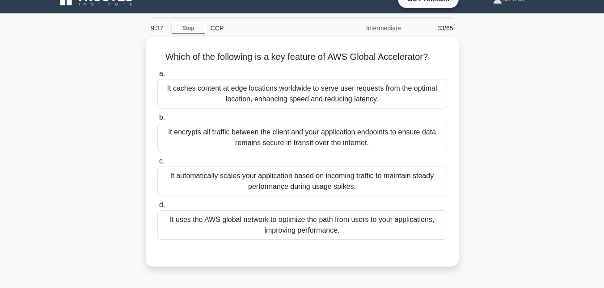
scroll to position [0, 0]
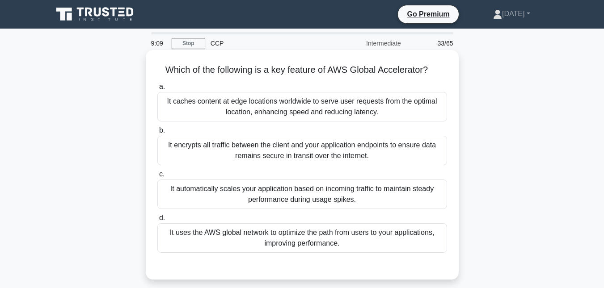
click at [276, 105] on div "It caches content at edge locations worldwide to serve user requests from the o…" at bounding box center [302, 106] width 290 height 29
click at [157, 90] on input "a. It caches content at edge locations worldwide to serve user requests from th…" at bounding box center [157, 87] width 0 height 6
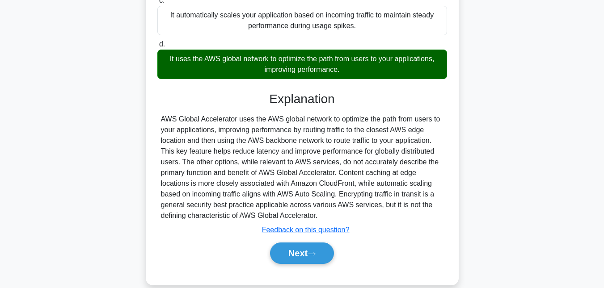
scroll to position [194, 0]
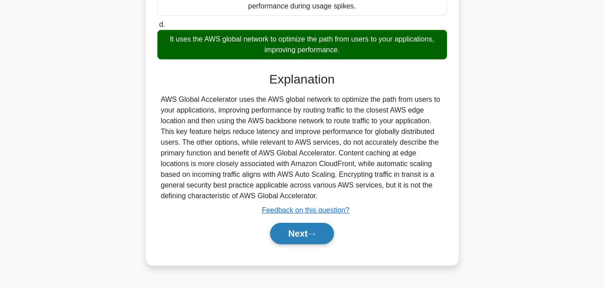
click at [317, 243] on button "Next" at bounding box center [302, 233] width 64 height 21
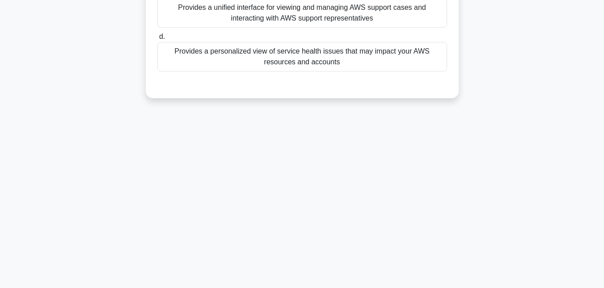
scroll to position [0, 0]
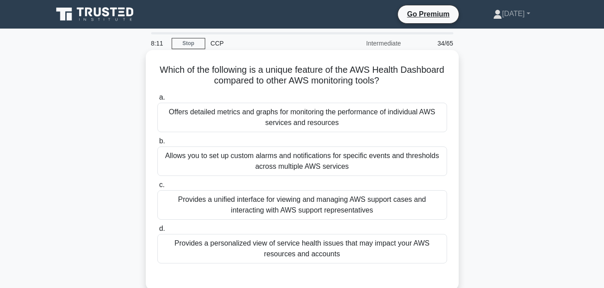
click at [291, 168] on div "Allows you to set up custom alarms and notifications for specific events and th…" at bounding box center [302, 161] width 290 height 29
click at [157, 144] on input "b. Allows you to set up custom alarms and notifications for specific events and…" at bounding box center [157, 142] width 0 height 6
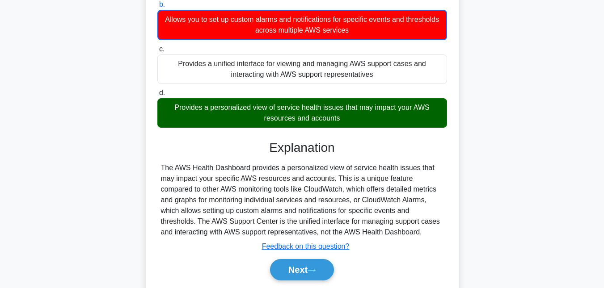
scroll to position [142, 0]
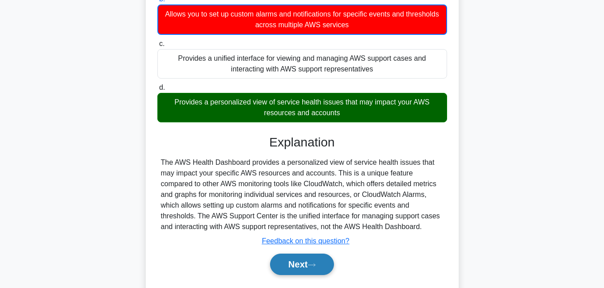
click at [313, 266] on icon at bounding box center [311, 265] width 7 height 3
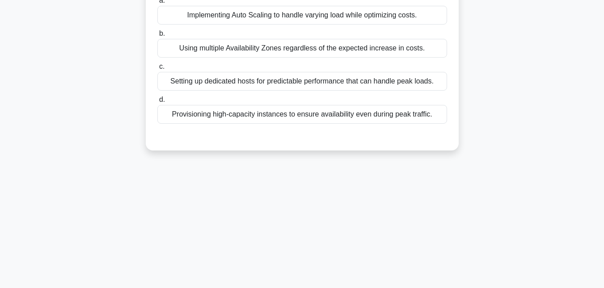
scroll to position [8, 0]
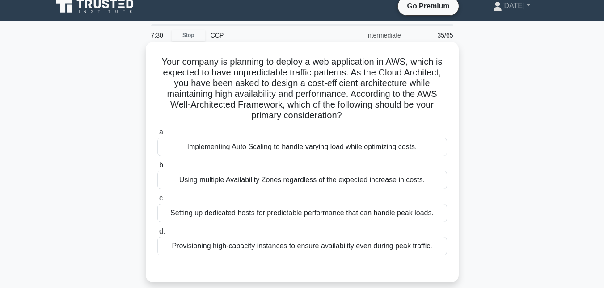
click at [186, 155] on div "Implementing Auto Scaling to handle varying load while optimizing costs." at bounding box center [302, 147] width 290 height 19
click at [157, 135] on input "a. Implementing Auto Scaling to handle varying load while optimizing costs." at bounding box center [157, 133] width 0 height 6
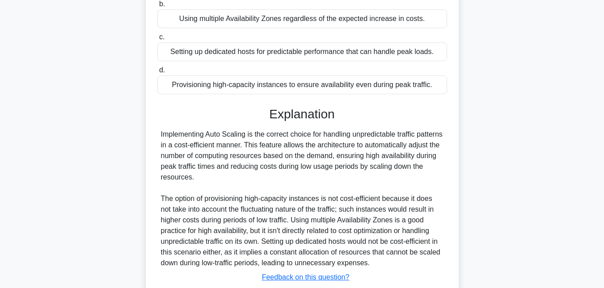
scroll to position [231, 0]
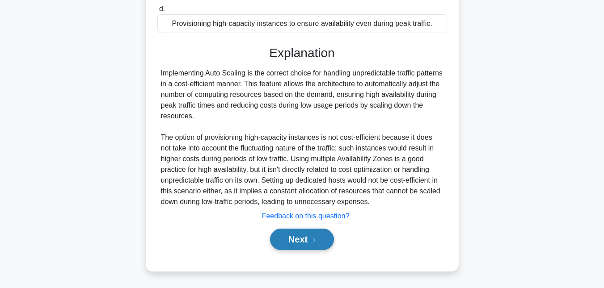
click at [326, 243] on button "Next" at bounding box center [302, 239] width 64 height 21
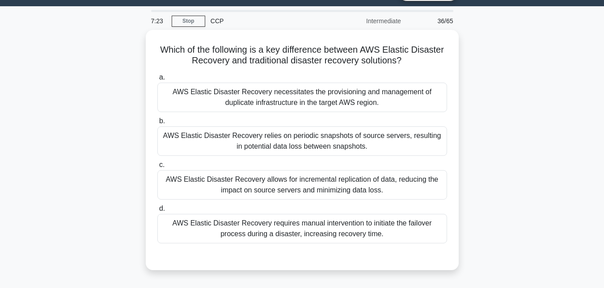
scroll to position [17, 0]
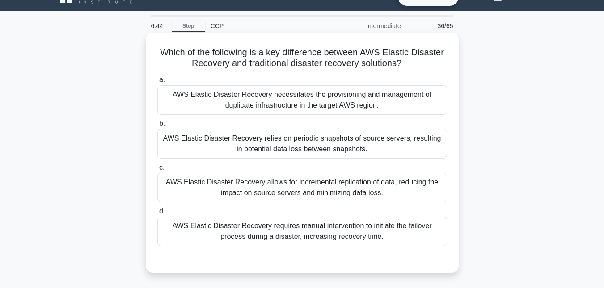
click at [209, 109] on div "AWS Elastic Disaster Recovery necessitates the provisioning and management of d…" at bounding box center [302, 99] width 290 height 29
click at [157, 83] on input "a. AWS Elastic Disaster Recovery necessitates the provisioning and management o…" at bounding box center [157, 80] width 0 height 6
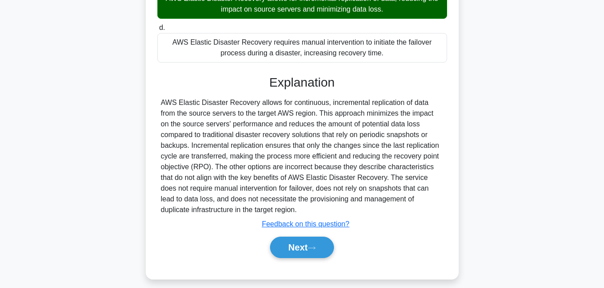
scroll to position [210, 0]
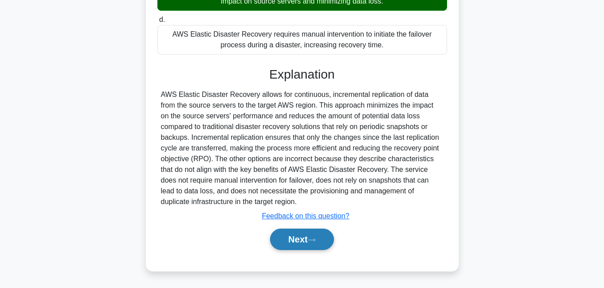
click at [300, 248] on button "Next" at bounding box center [302, 239] width 64 height 21
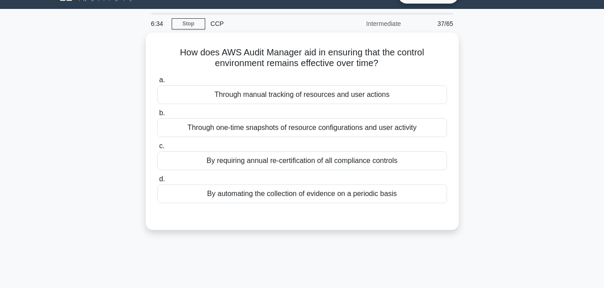
scroll to position [0, 0]
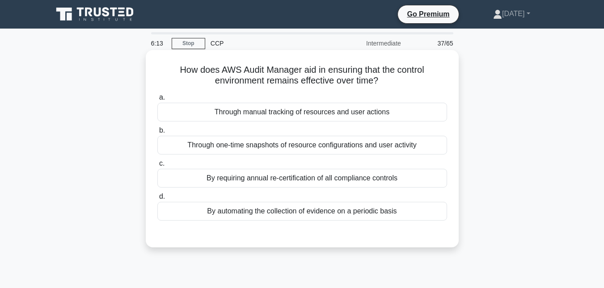
click at [204, 211] on div "By automating the collection of evidence on a periodic basis" at bounding box center [302, 211] width 290 height 19
click at [157, 200] on input "d. By automating the collection of evidence on a periodic basis" at bounding box center [157, 197] width 0 height 6
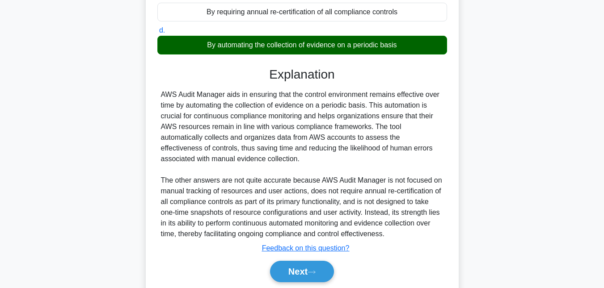
scroll to position [199, 0]
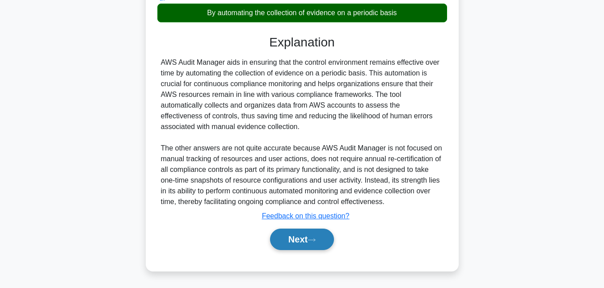
click at [321, 246] on button "Next" at bounding box center [302, 239] width 64 height 21
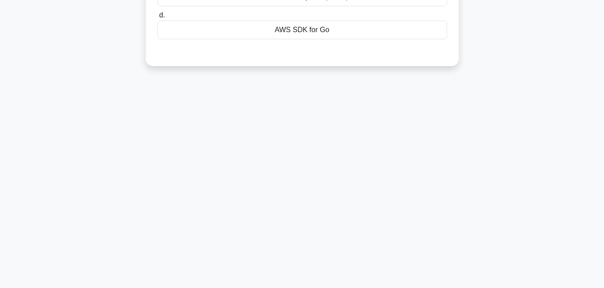
click at [603, 160] on html "Go Premium [DATE]" at bounding box center [302, 47] width 604 height 483
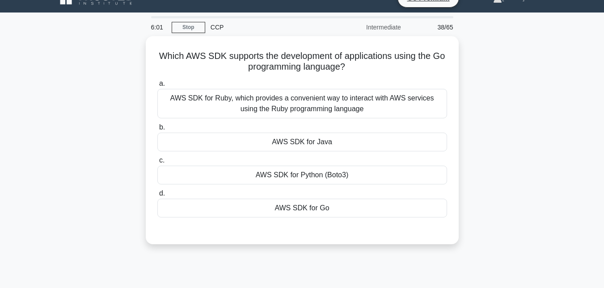
scroll to position [15, 0]
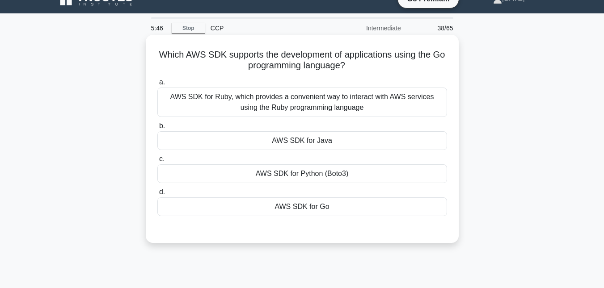
click at [294, 206] on div "AWS SDK for Go" at bounding box center [302, 207] width 290 height 19
click at [157, 195] on input "d. AWS SDK for Go" at bounding box center [157, 192] width 0 height 6
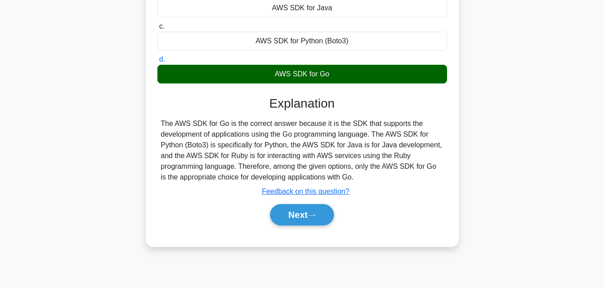
scroll to position [194, 0]
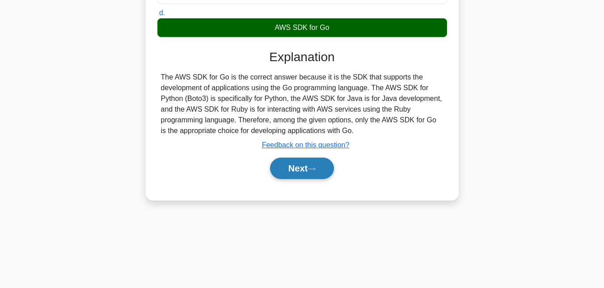
click at [309, 169] on button "Next" at bounding box center [302, 168] width 64 height 21
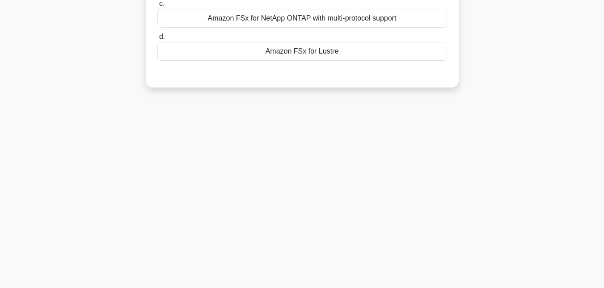
scroll to position [49, 0]
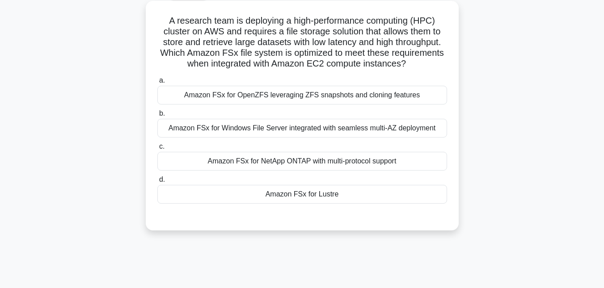
click at [235, 193] on div "Amazon FSx for Lustre" at bounding box center [302, 194] width 290 height 19
click at [157, 183] on input "d. Amazon FSx for Lustre" at bounding box center [157, 180] width 0 height 6
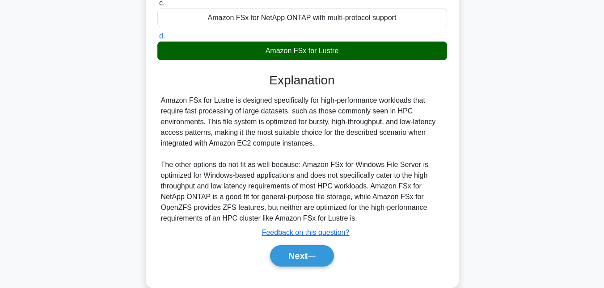
scroll to position [210, 0]
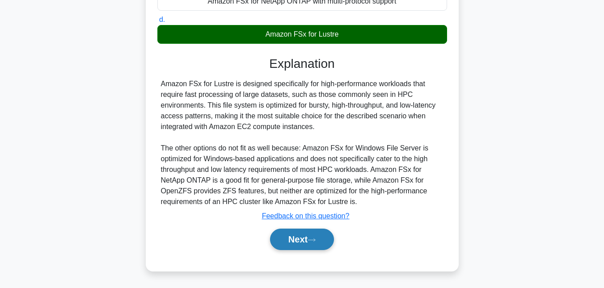
click at [281, 237] on button "Next" at bounding box center [302, 239] width 64 height 21
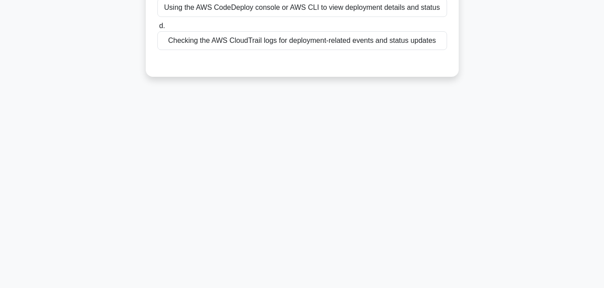
scroll to position [0, 0]
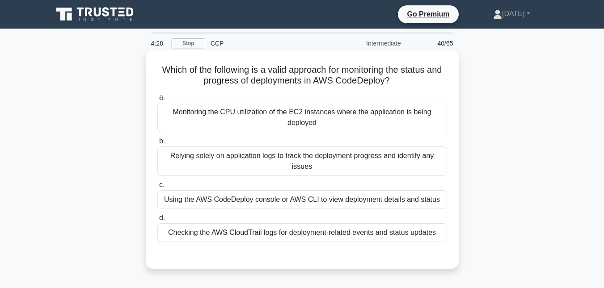
click at [231, 233] on div "Checking the AWS CloudTrail logs for deployment-related events and status updat…" at bounding box center [302, 232] width 290 height 19
click at [157, 221] on input "d. Checking the AWS CloudTrail logs for deployment-related events and status up…" at bounding box center [157, 218] width 0 height 6
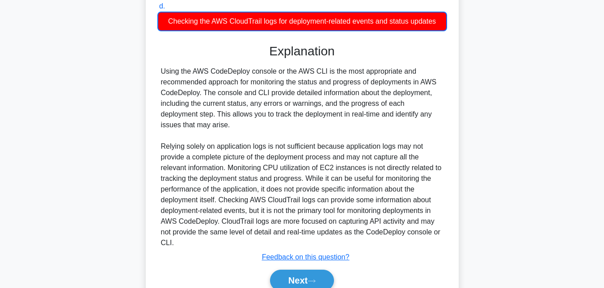
scroll to position [253, 0]
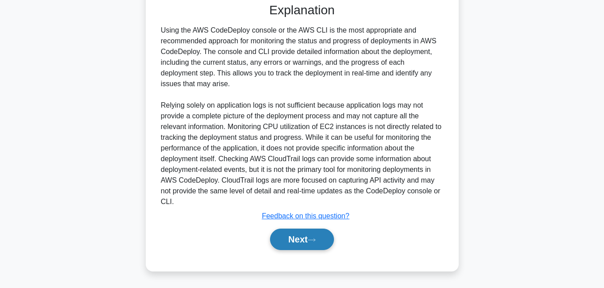
click at [310, 235] on button "Next" at bounding box center [302, 239] width 64 height 21
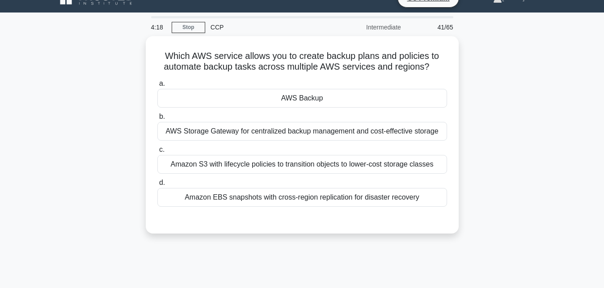
scroll to position [9, 0]
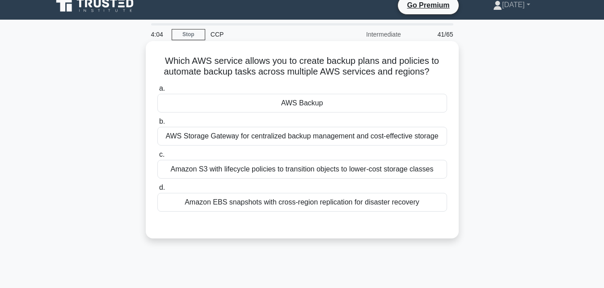
click at [176, 200] on div "Amazon EBS snapshots with cross-region replication for disaster recovery" at bounding box center [302, 202] width 290 height 19
click at [157, 191] on input "d. Amazon EBS snapshots with cross-region replication for disaster recovery" at bounding box center [157, 188] width 0 height 6
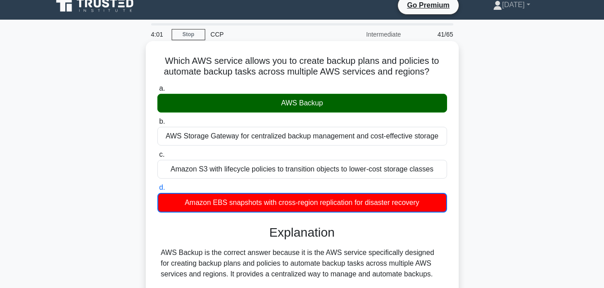
click at [299, 98] on div "AWS Backup" at bounding box center [302, 103] width 290 height 19
click at [157, 92] on input "a. AWS Backup" at bounding box center [157, 89] width 0 height 6
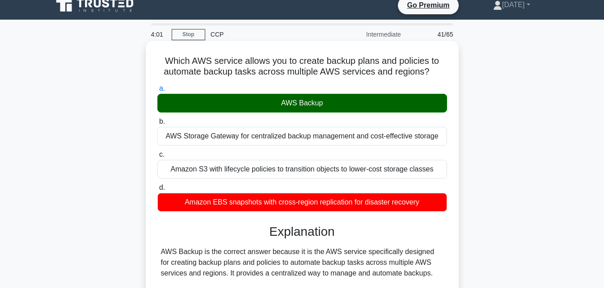
click at [299, 98] on div "AWS Backup" at bounding box center [302, 103] width 290 height 19
click at [157, 92] on input "a. AWS Backup" at bounding box center [157, 89] width 0 height 6
click at [299, 98] on div "AWS Backup" at bounding box center [302, 103] width 290 height 19
click at [157, 92] on input "a. AWS Backup" at bounding box center [157, 89] width 0 height 6
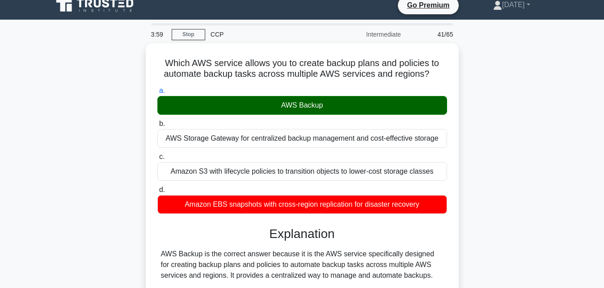
scroll to position [199, 0]
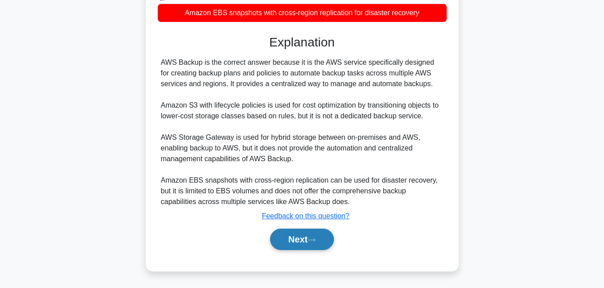
click at [284, 232] on button "Next" at bounding box center [302, 239] width 64 height 21
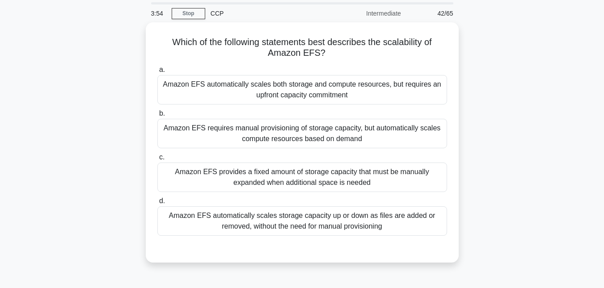
scroll to position [26, 0]
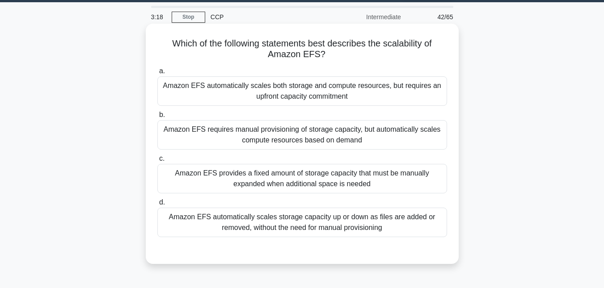
click at [188, 225] on div "Amazon EFS automatically scales storage capacity up or down as files are added …" at bounding box center [302, 222] width 290 height 29
click at [157, 206] on input "d. Amazon EFS automatically scales storage capacity up or down as files are add…" at bounding box center [157, 203] width 0 height 6
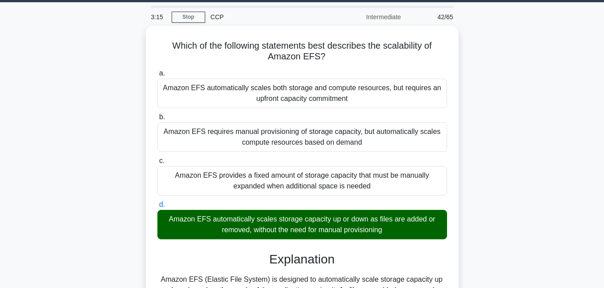
scroll to position [194, 0]
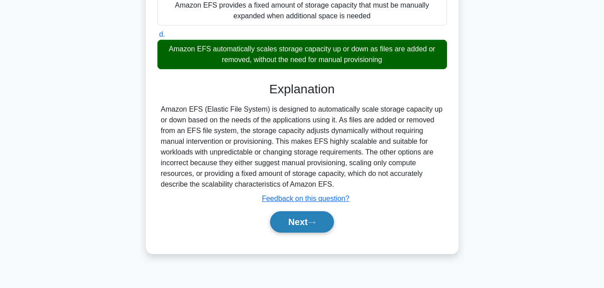
click at [301, 218] on button "Next" at bounding box center [302, 221] width 64 height 21
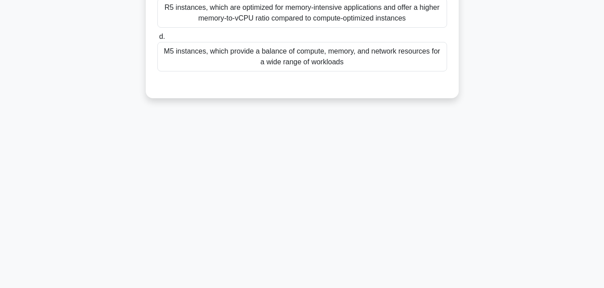
scroll to position [0, 0]
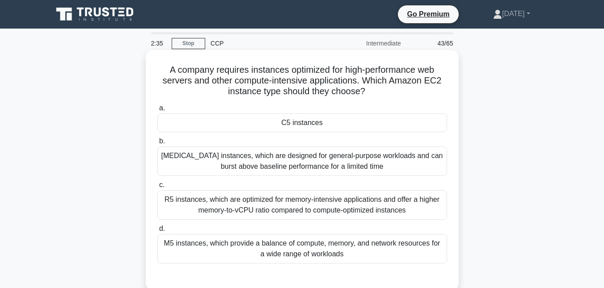
click at [228, 163] on div "[MEDICAL_DATA] instances, which are designed for general-purpose workloads and …" at bounding box center [302, 161] width 290 height 29
click at [157, 144] on input "b. [MEDICAL_DATA] instances, which are designed for general-purpose workloads a…" at bounding box center [157, 142] width 0 height 6
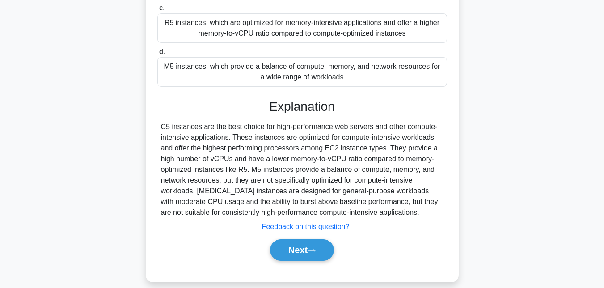
scroll to position [194, 0]
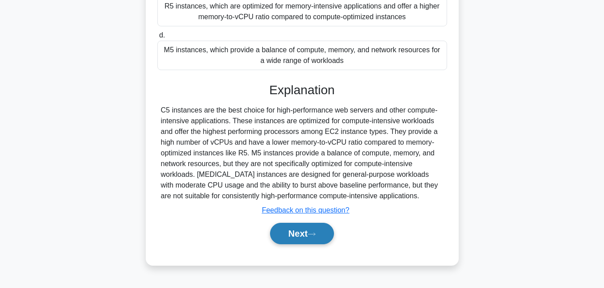
click at [293, 226] on button "Next" at bounding box center [302, 233] width 64 height 21
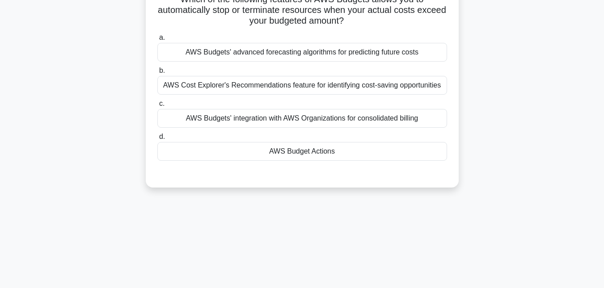
scroll to position [0, 0]
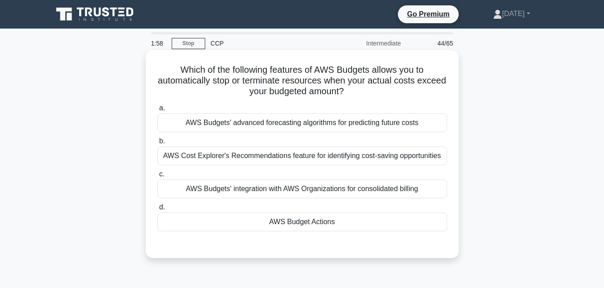
click at [228, 224] on div "AWS Budget Actions" at bounding box center [302, 222] width 290 height 19
click at [157, 210] on input "d. AWS Budget Actions" at bounding box center [157, 208] width 0 height 6
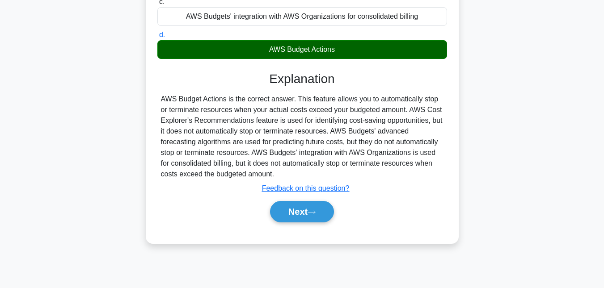
scroll to position [194, 0]
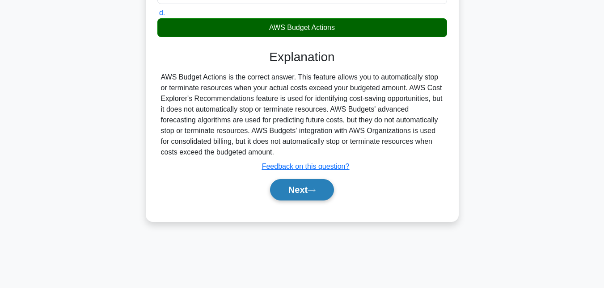
click at [298, 191] on button "Next" at bounding box center [302, 189] width 64 height 21
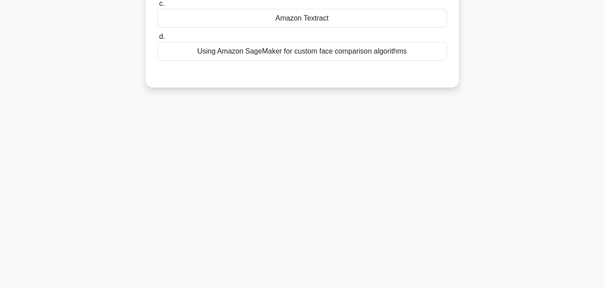
scroll to position [0, 0]
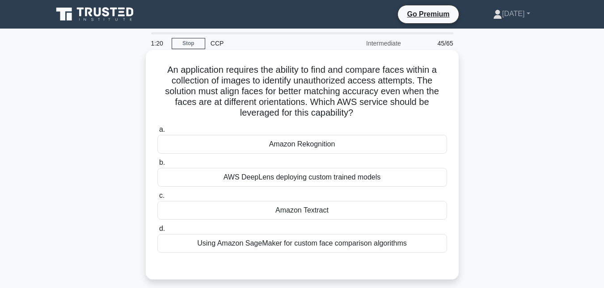
click at [264, 244] on div "Using Amazon SageMaker for custom face comparison algorithms" at bounding box center [302, 243] width 290 height 19
click at [157, 232] on input "d. Using Amazon SageMaker for custom face comparison algorithms" at bounding box center [157, 229] width 0 height 6
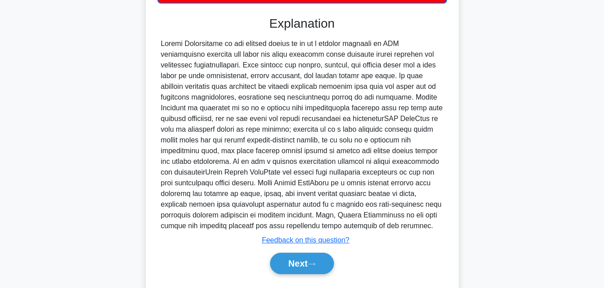
scroll to position [275, 0]
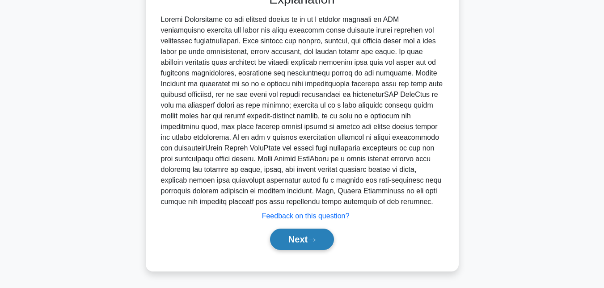
click at [331, 244] on button "Next" at bounding box center [302, 239] width 64 height 21
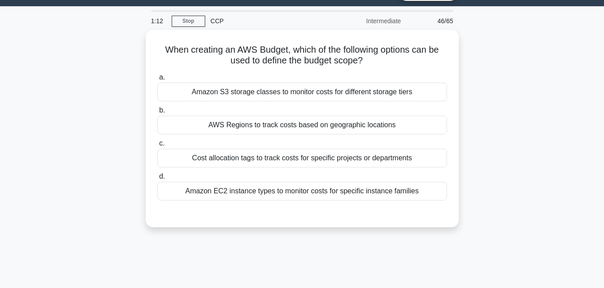
scroll to position [0, 0]
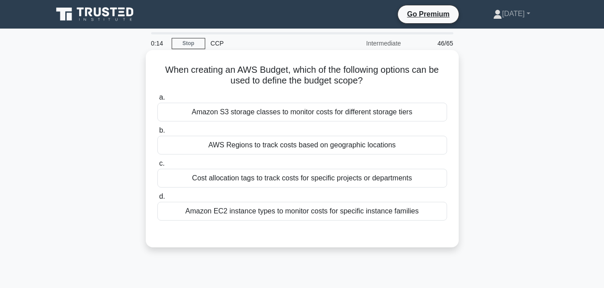
click at [229, 181] on div "Cost allocation tags to track costs for specific projects or departments" at bounding box center [302, 178] width 290 height 19
click at [157, 167] on input "c. Cost allocation tags to track costs for specific projects or departments" at bounding box center [157, 164] width 0 height 6
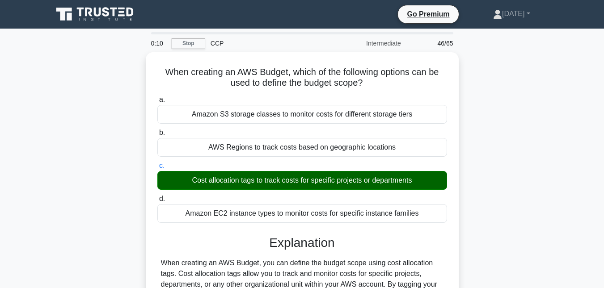
scroll to position [194, 0]
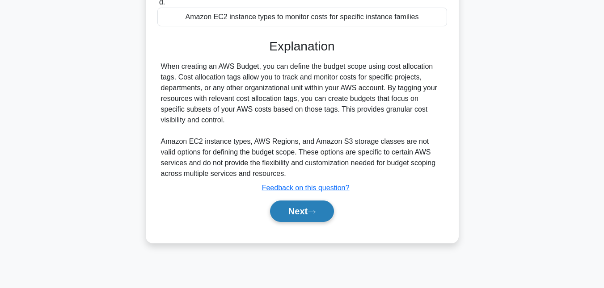
click at [307, 201] on button "Next" at bounding box center [302, 211] width 64 height 21
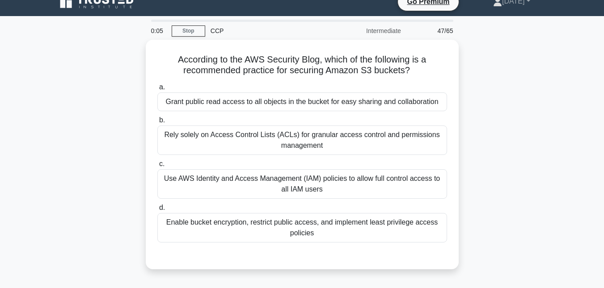
scroll to position [0, 0]
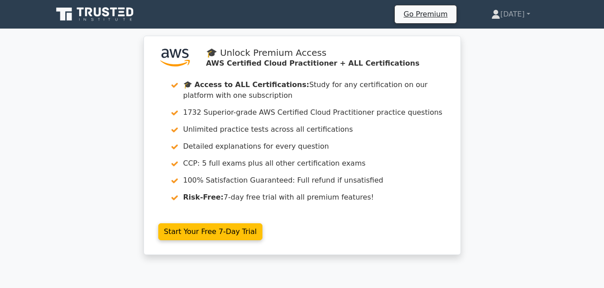
drag, startPoint x: 602, startPoint y: 24, endPoint x: 609, endPoint y: 30, distance: 8.9
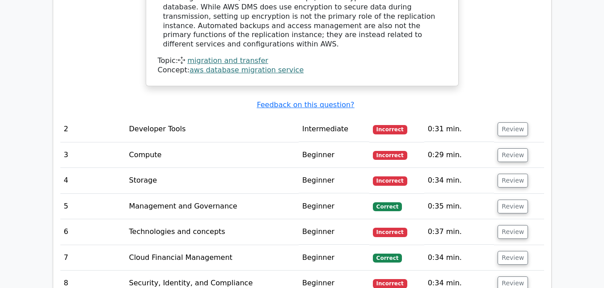
scroll to position [1189, 0]
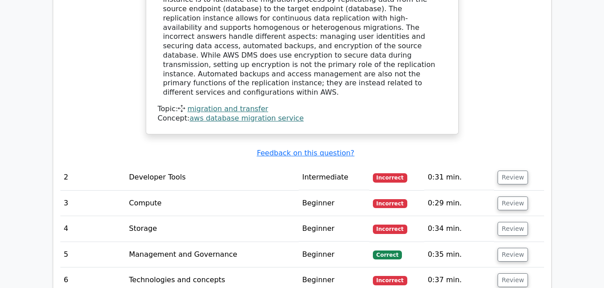
drag, startPoint x: 609, startPoint y: 30, endPoint x: 567, endPoint y: 140, distance: 117.9
click at [567, 140] on html "Go Premium [DATE]" at bounding box center [302, 287] width 604 height 2953
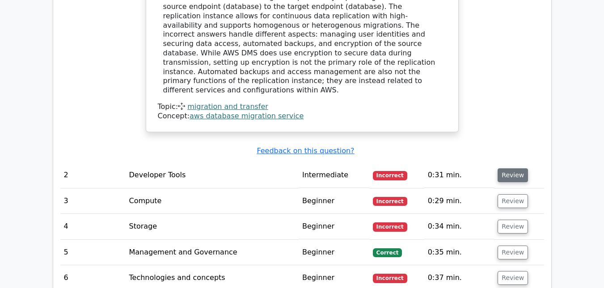
click at [519, 168] on button "Review" at bounding box center [512, 175] width 30 height 14
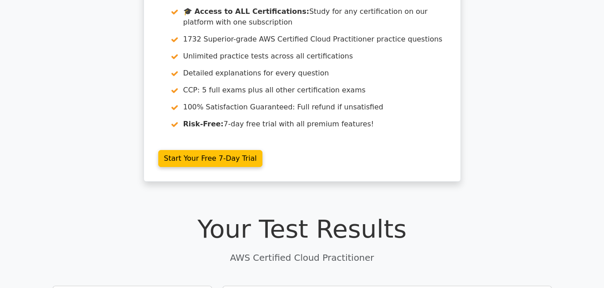
scroll to position [0, 0]
